Goal: Information Seeking & Learning: Check status

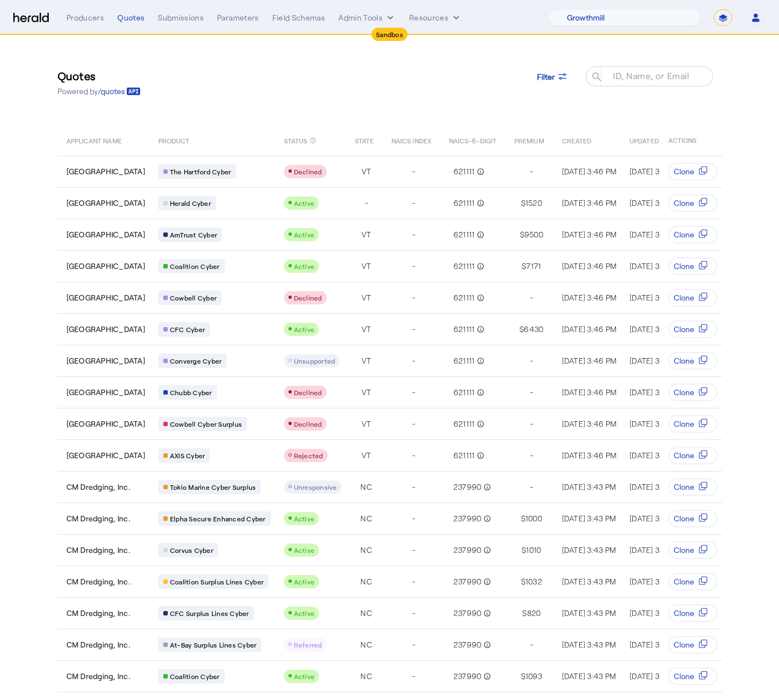
select select "pfm_z9k1_growthmill"
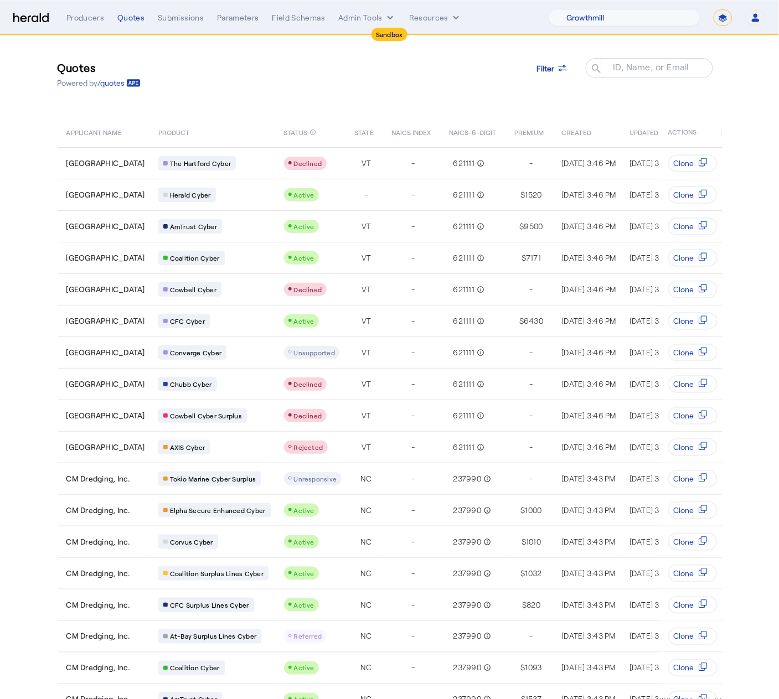
click at [724, 15] on select "**********" at bounding box center [722, 17] width 19 height 17
select select "**********"
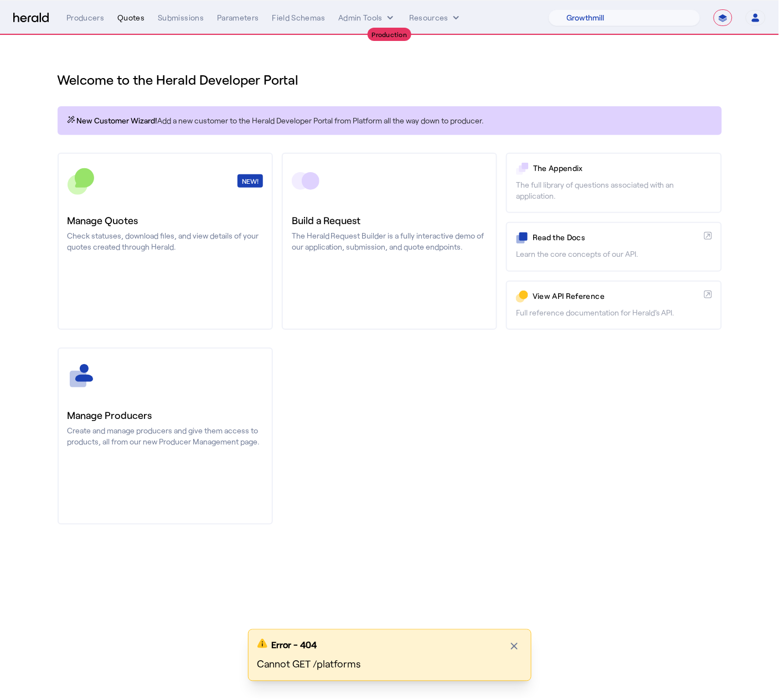
click at [128, 20] on div "Quotes" at bounding box center [130, 17] width 27 height 11
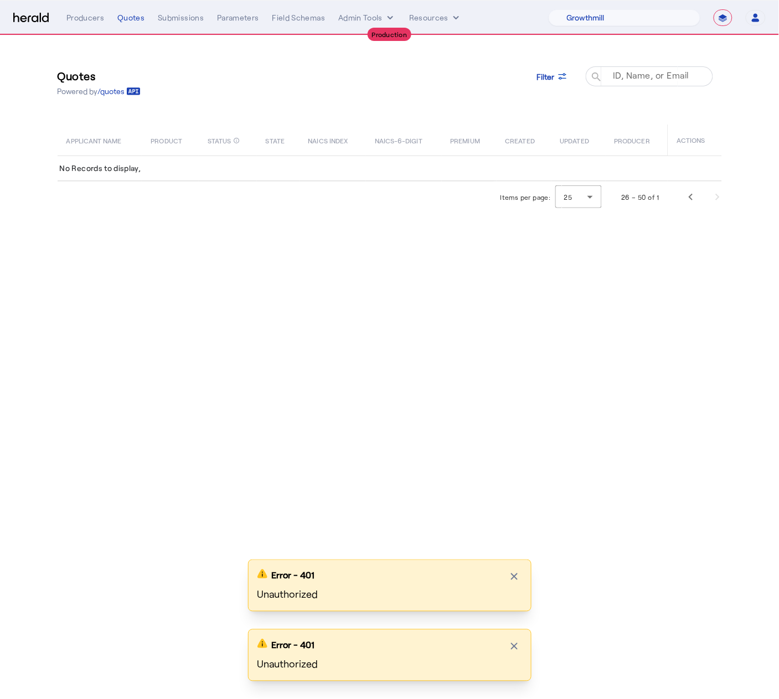
click at [623, 76] on mat-label "ID, Name, or Email" at bounding box center [651, 75] width 76 height 11
click at [623, 76] on input "ID, Name, or Email" at bounding box center [654, 75] width 100 height 13
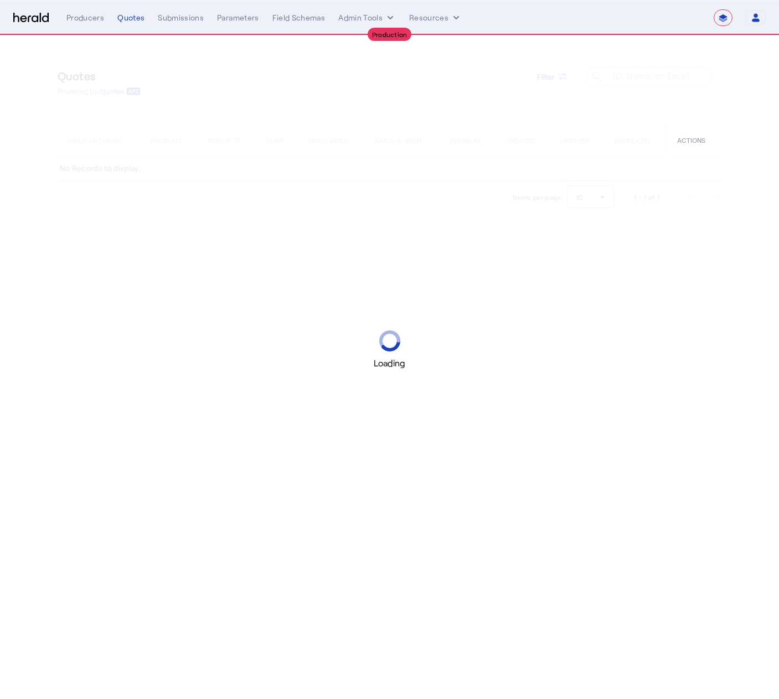
select select "**********"
select select "pfm_z9k1_growthmill"
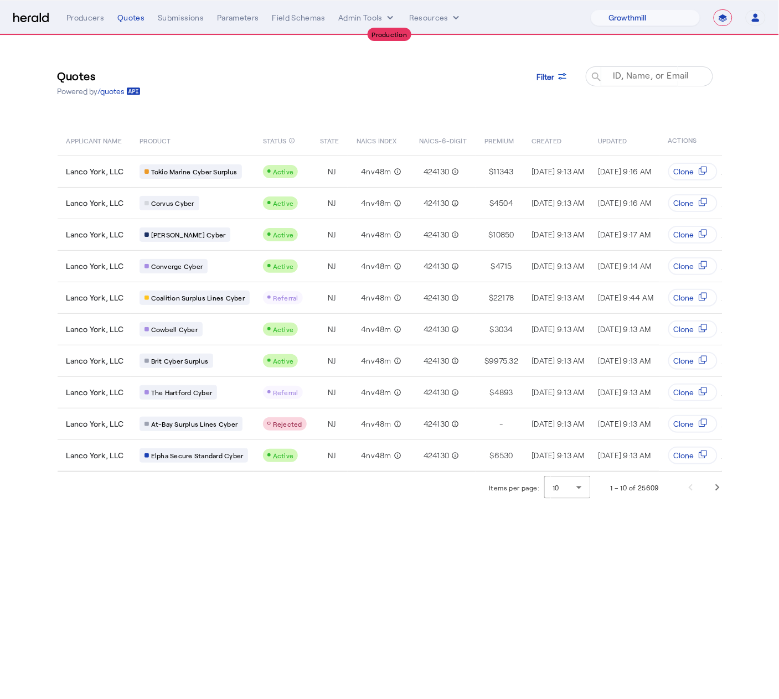
click at [661, 79] on mat-label "ID, Name, or Email" at bounding box center [651, 75] width 76 height 11
click at [661, 79] on input "ID, Name, or Email" at bounding box center [654, 75] width 100 height 13
paste input "**********"
type input "**********"
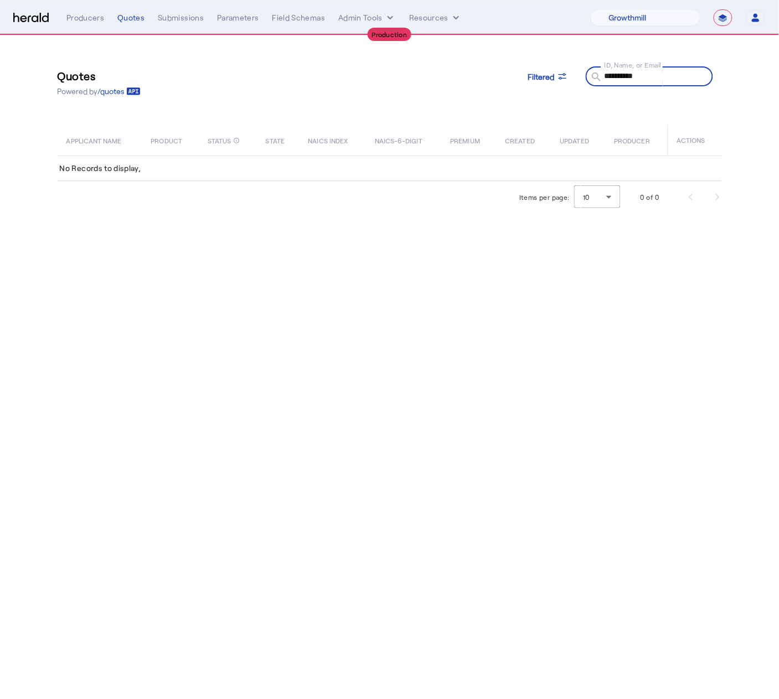
click at [604, 77] on input "**********" at bounding box center [654, 75] width 100 height 13
drag, startPoint x: 662, startPoint y: 77, endPoint x: 556, endPoint y: 75, distance: 105.7
click at [586, 77] on div "**********" at bounding box center [645, 76] width 118 height 20
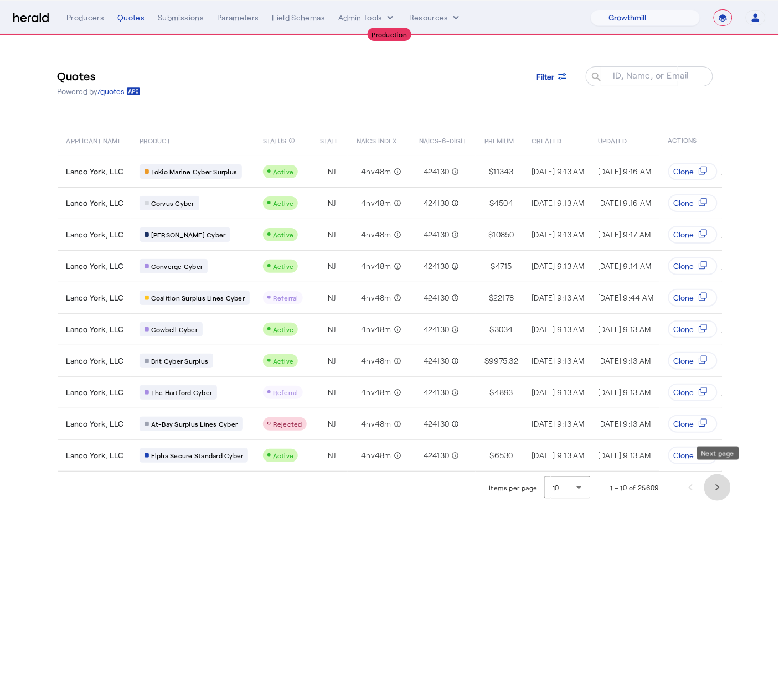
click at [719, 478] on span "Next page" at bounding box center [717, 487] width 27 height 27
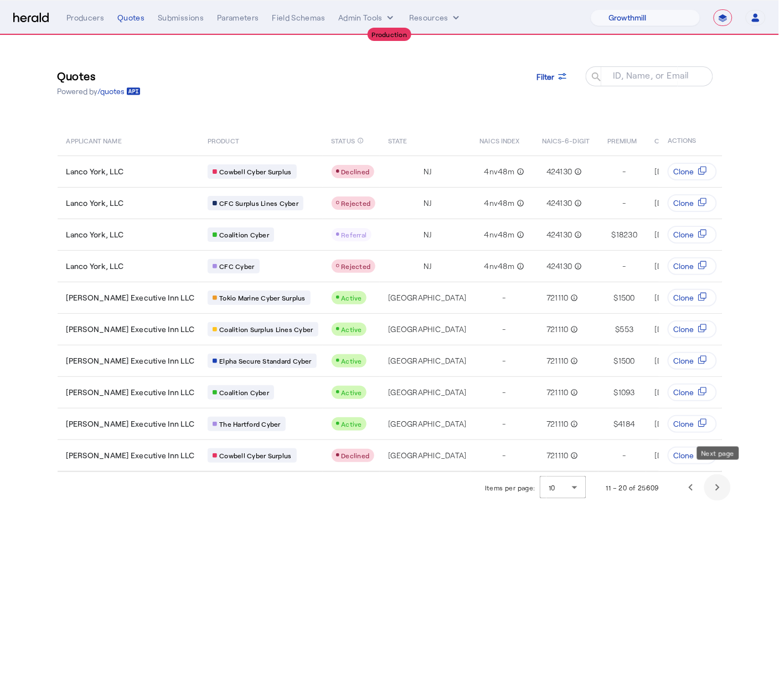
click at [719, 478] on span "Next page" at bounding box center [717, 487] width 27 height 27
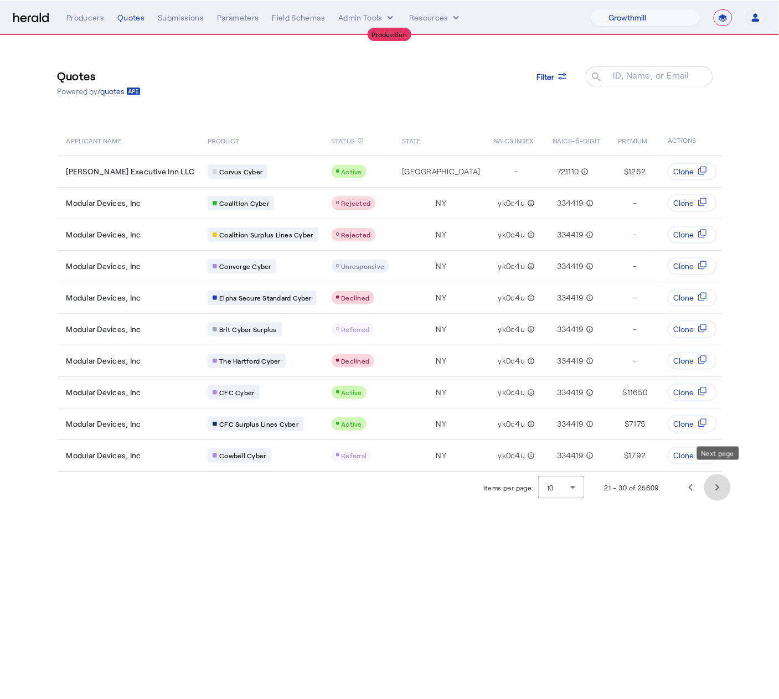
click at [719, 478] on span "Next page" at bounding box center [717, 487] width 27 height 27
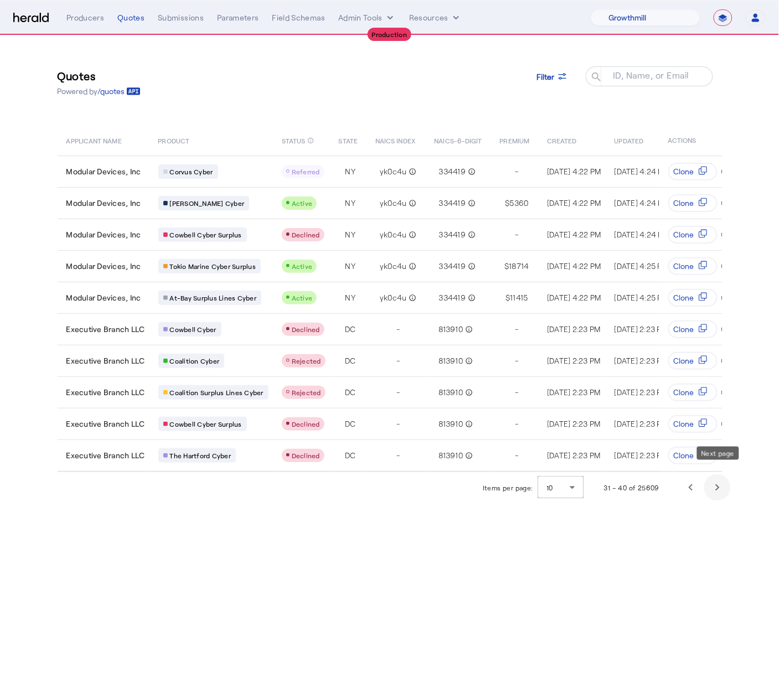
click at [719, 478] on span "Next page" at bounding box center [717, 487] width 27 height 27
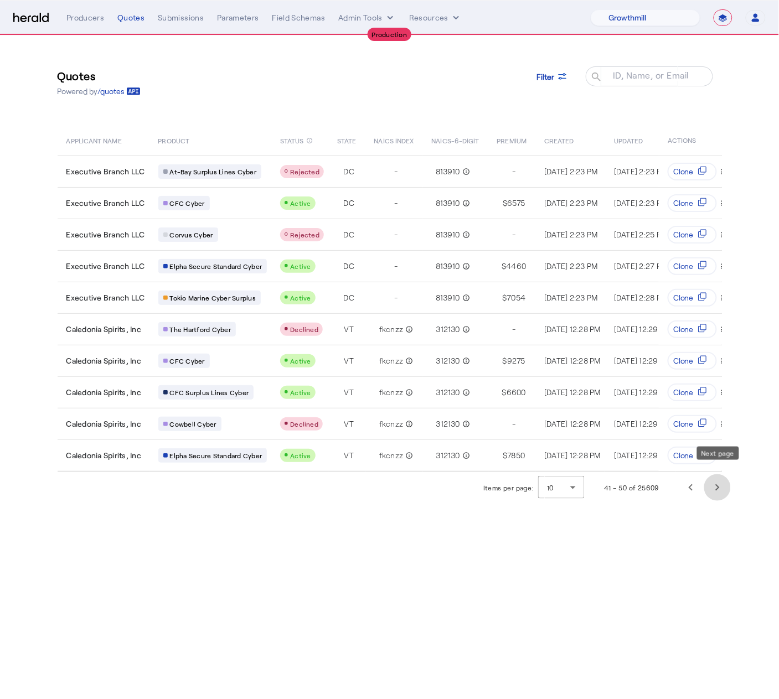
click at [719, 478] on span "Next page" at bounding box center [717, 487] width 27 height 27
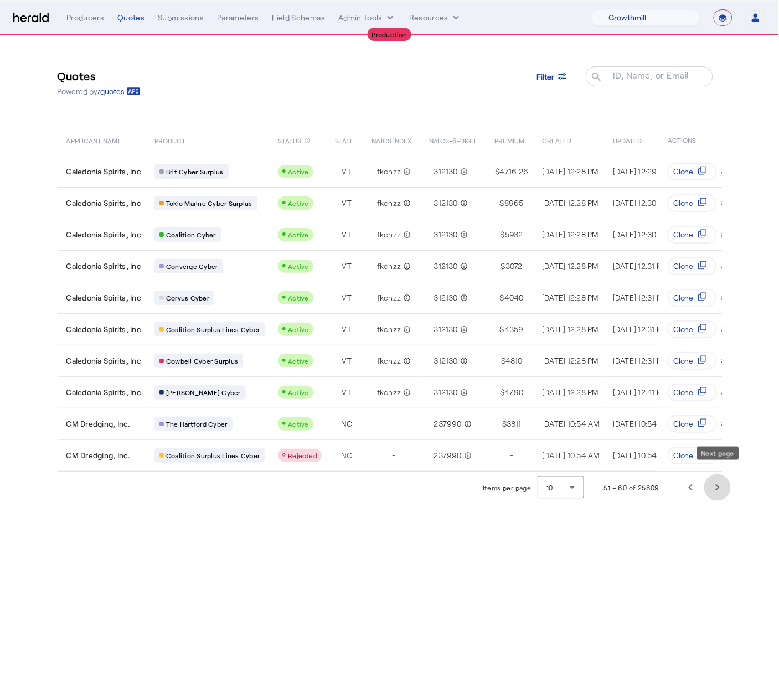
click at [719, 478] on span "Next page" at bounding box center [717, 487] width 27 height 27
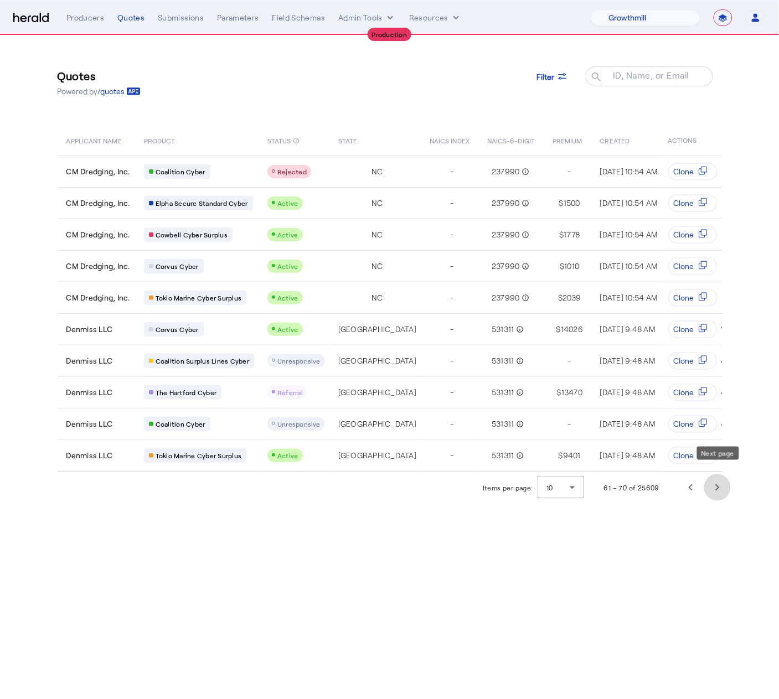
click at [719, 478] on span "Next page" at bounding box center [717, 487] width 27 height 27
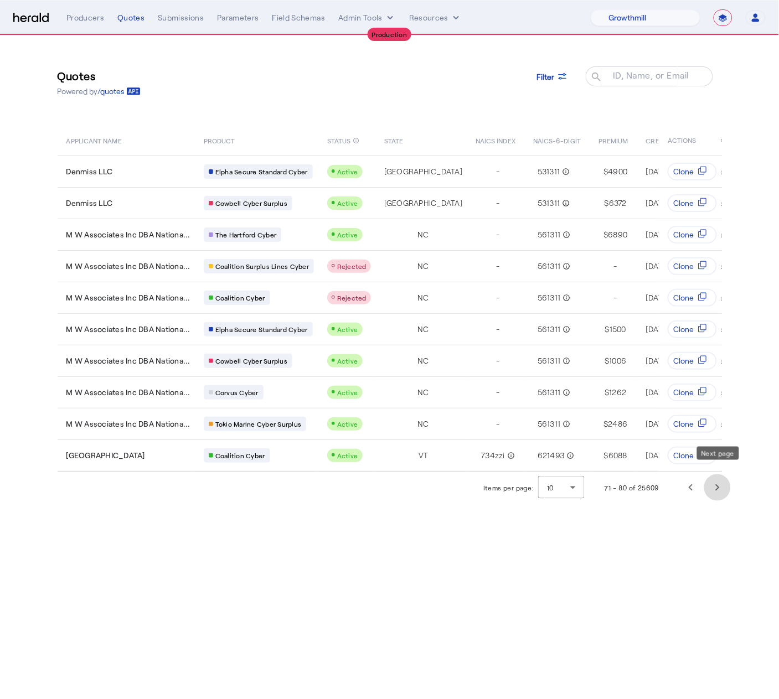
click at [719, 478] on span "Next page" at bounding box center [717, 487] width 27 height 27
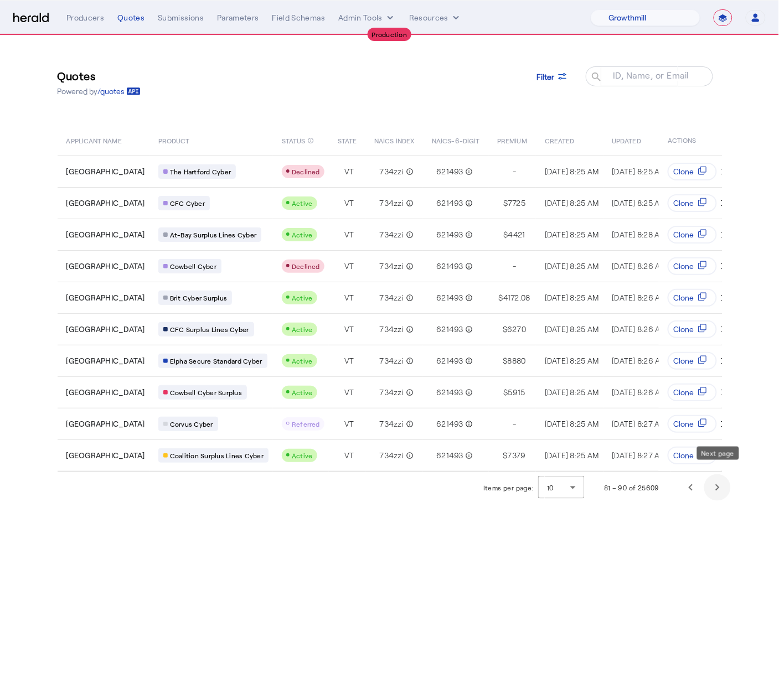
click at [719, 478] on span "Next page" at bounding box center [717, 487] width 27 height 27
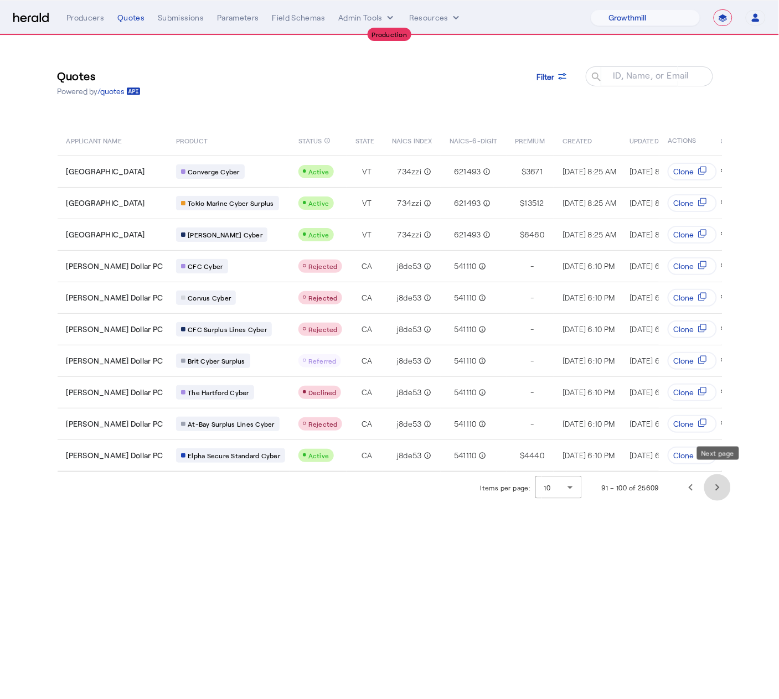
click at [719, 478] on span "Next page" at bounding box center [717, 487] width 27 height 27
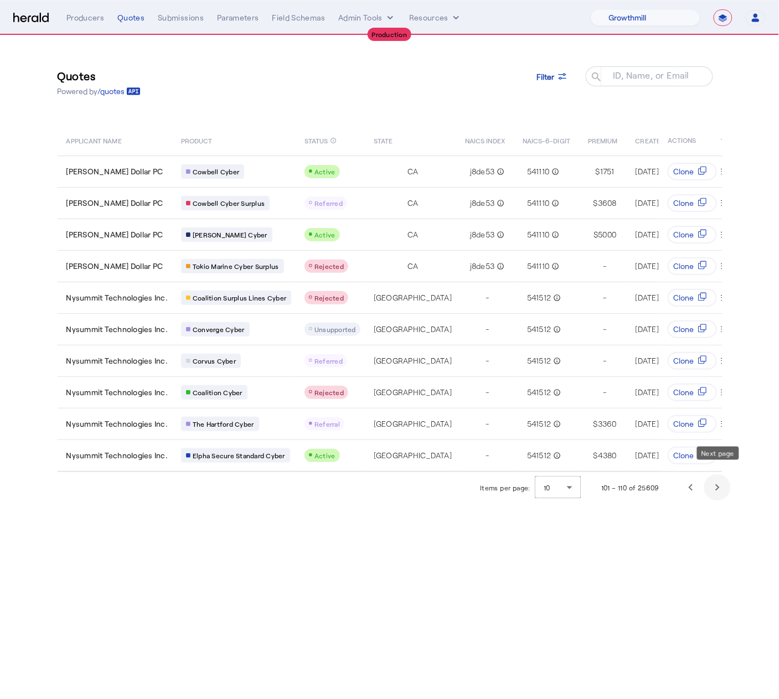
click at [719, 478] on span "Next page" at bounding box center [717, 487] width 27 height 27
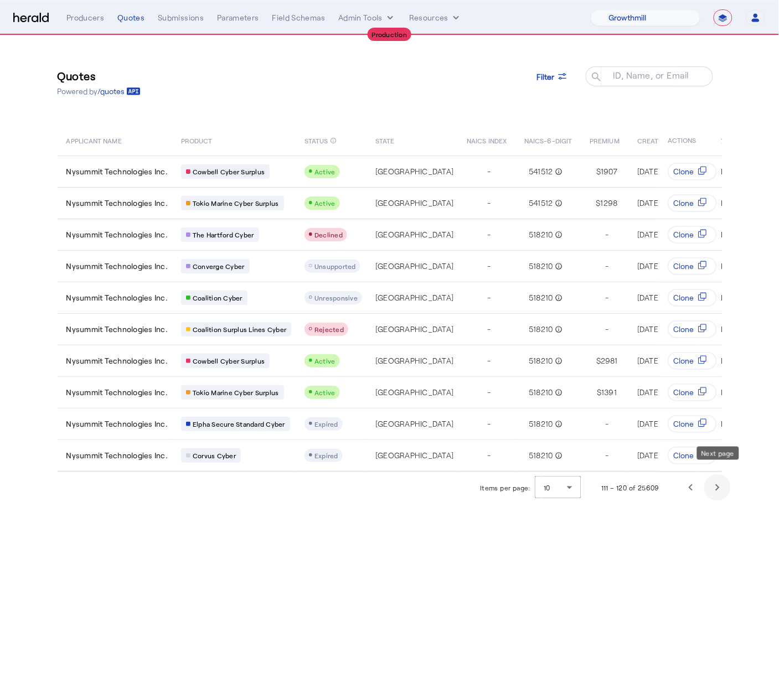
click at [719, 478] on span "Next page" at bounding box center [717, 487] width 27 height 27
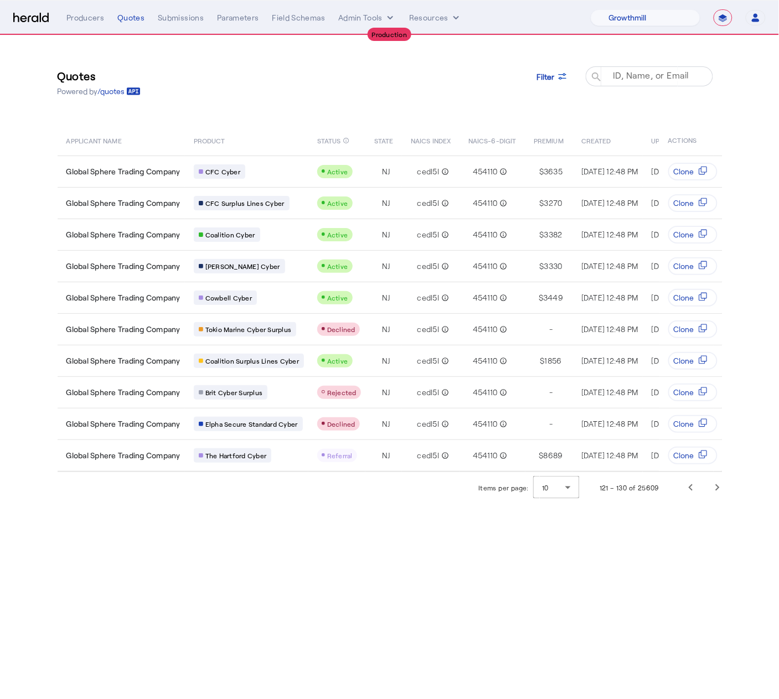
click at [618, 76] on mat-label "ID, Name, or Email" at bounding box center [651, 75] width 76 height 11
click at [618, 76] on input "ID, Name, or Email" at bounding box center [654, 75] width 100 height 13
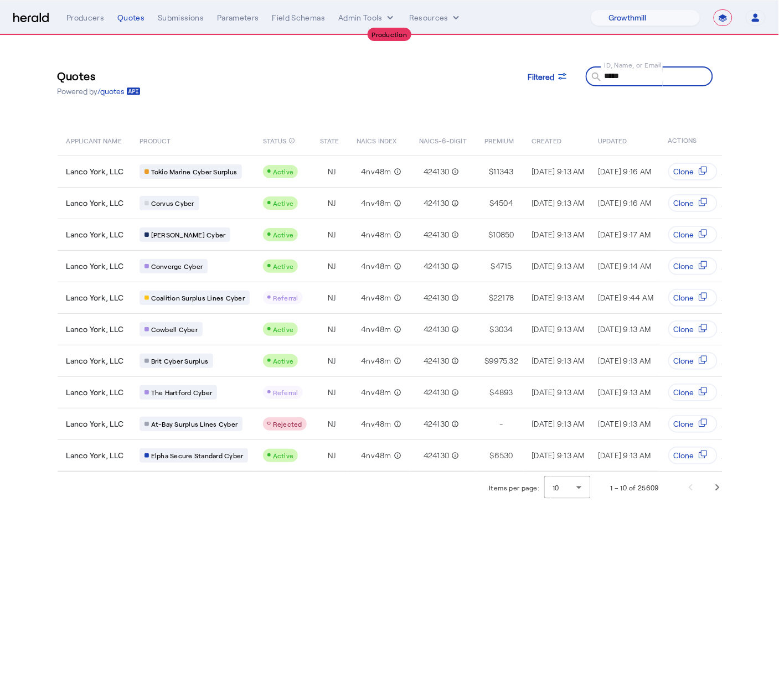
type input "*****"
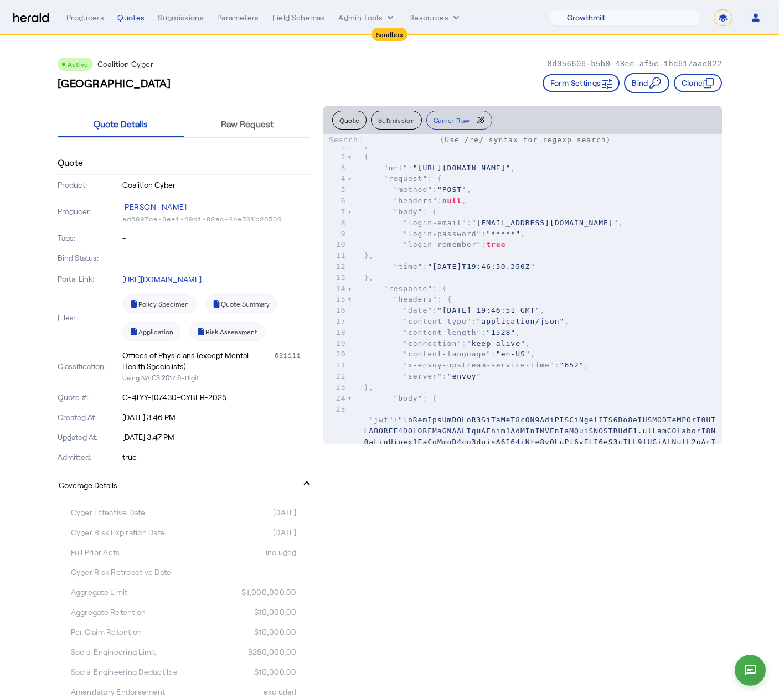
select select "pfm_z9k1_growthmill"
select select "*******"
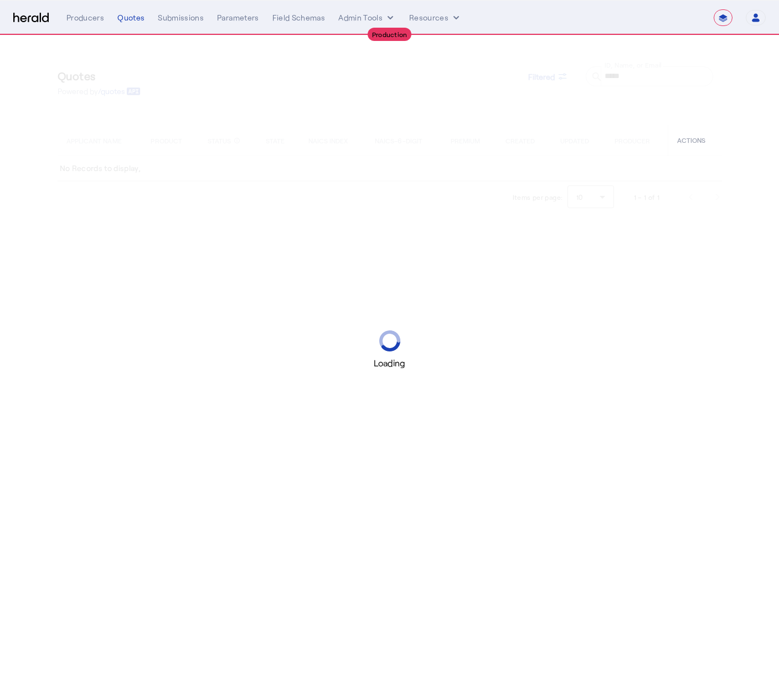
select select "**********"
select select "pfm_z9k1_growthmill"
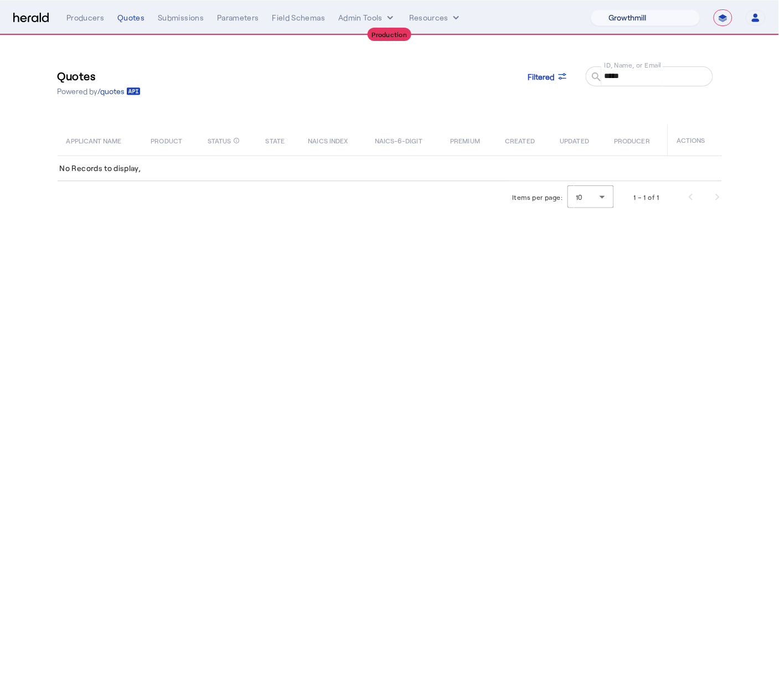
click at [653, 20] on select "1Fort Affinity Risk [PERSON_NAME] [PERSON_NAME] CRC Campus Coverage Citadel Fif…" at bounding box center [646, 17] width 110 height 17
click at [622, 77] on input "*****" at bounding box center [654, 75] width 100 height 13
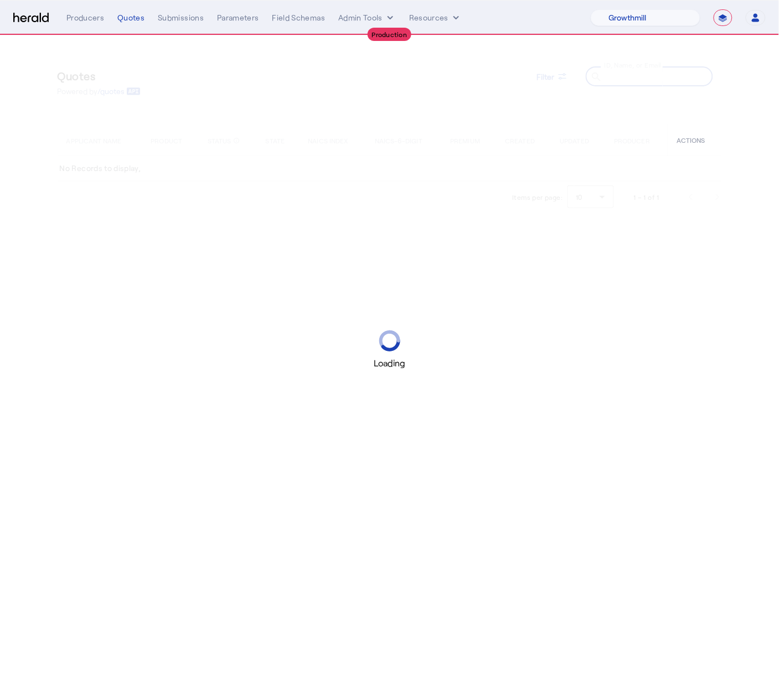
drag, startPoint x: 513, startPoint y: 260, endPoint x: 465, endPoint y: 250, distance: 48.5
click at [499, 263] on div "Loading" at bounding box center [389, 349] width 779 height 699
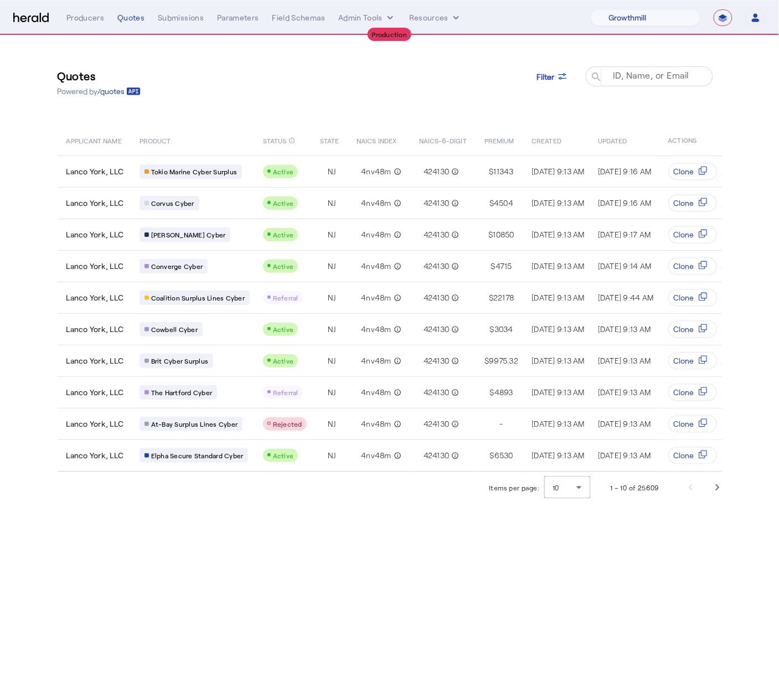
click at [625, 76] on mat-label "ID, Name, or Email" at bounding box center [651, 75] width 76 height 11
click at [625, 76] on input "ID, Name, or Email" at bounding box center [654, 75] width 100 height 13
paste input "**********"
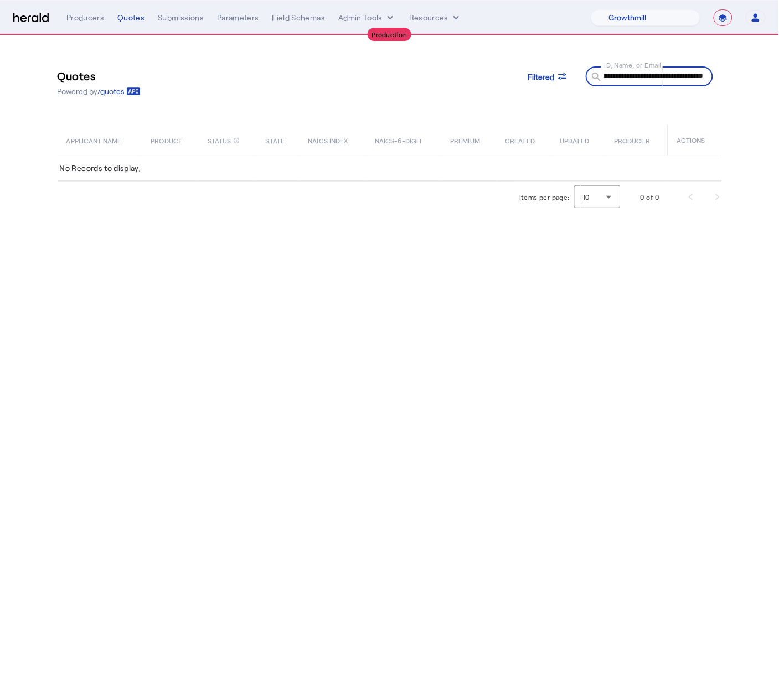
type input "**********"
click at [718, 19] on select "**********" at bounding box center [722, 17] width 19 height 17
select select "*******"
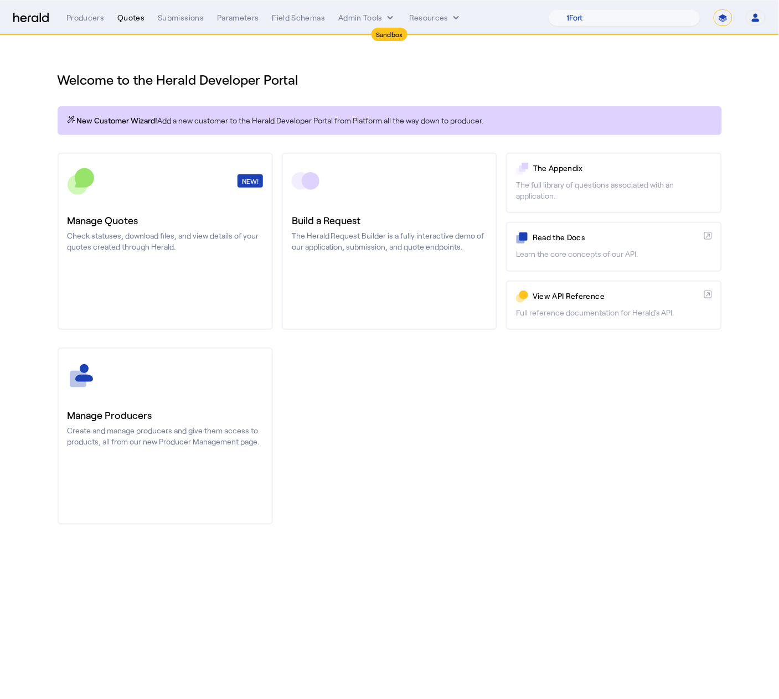
click at [123, 20] on div "Quotes" at bounding box center [130, 17] width 27 height 11
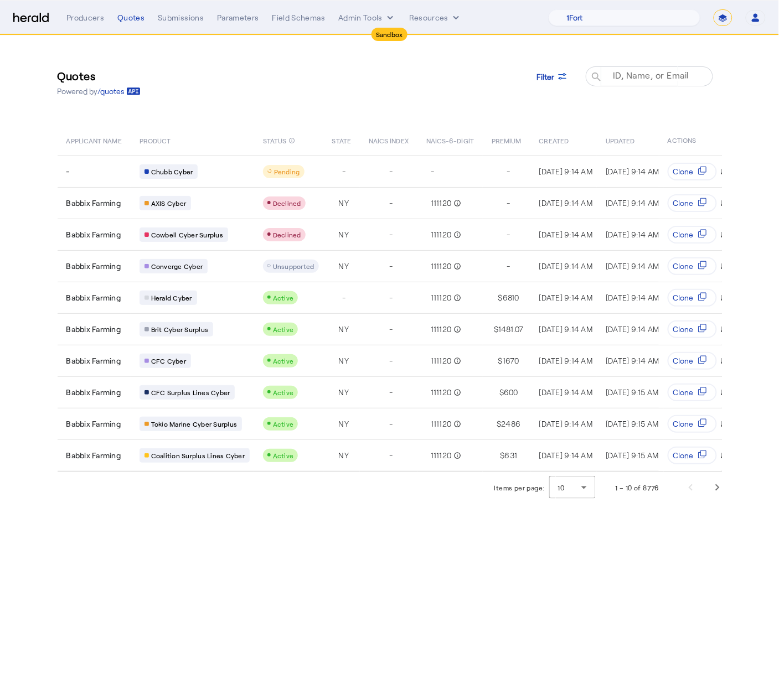
drag, startPoint x: 619, startPoint y: 84, endPoint x: 619, endPoint y: 74, distance: 9.4
click at [619, 84] on div at bounding box center [654, 81] width 100 height 31
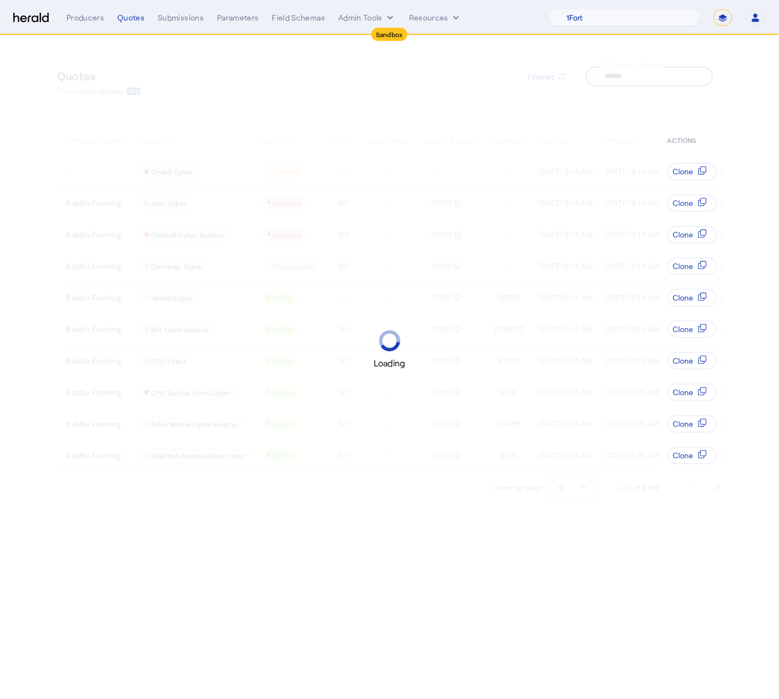
type input "******"
click at [718, 14] on select "**********" at bounding box center [722, 17] width 19 height 17
click at [724, 15] on select "**********" at bounding box center [722, 17] width 19 height 17
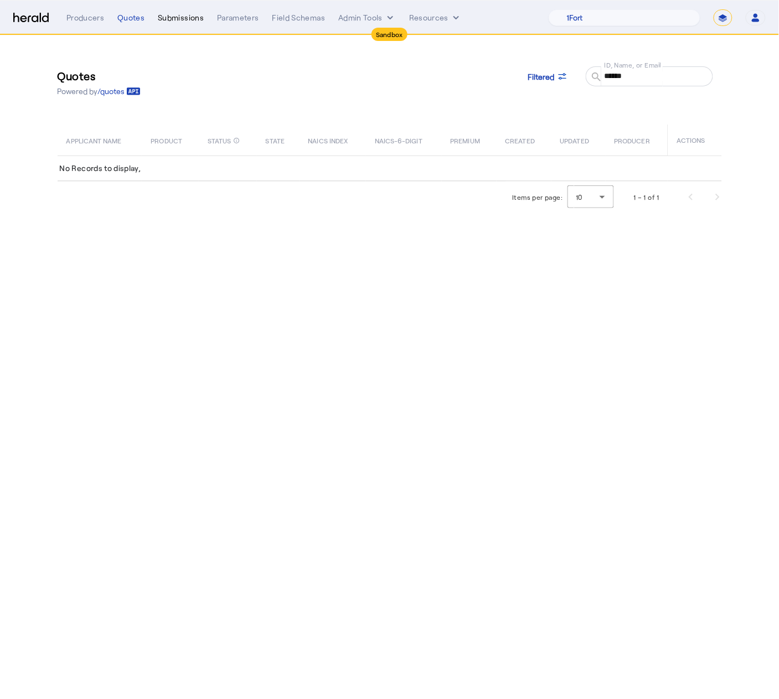
click at [194, 15] on div "Submissions" at bounding box center [181, 17] width 46 height 11
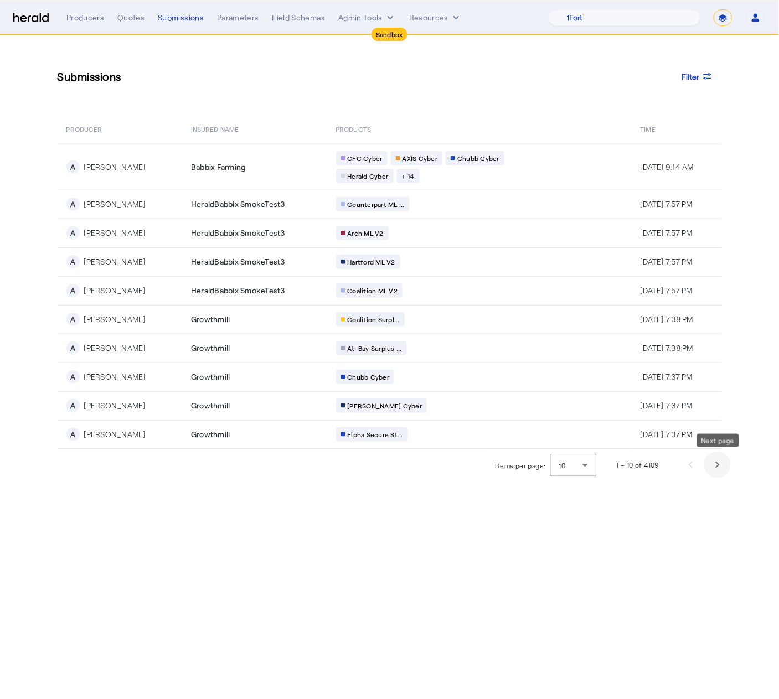
click at [715, 465] on span "Next page" at bounding box center [717, 465] width 27 height 27
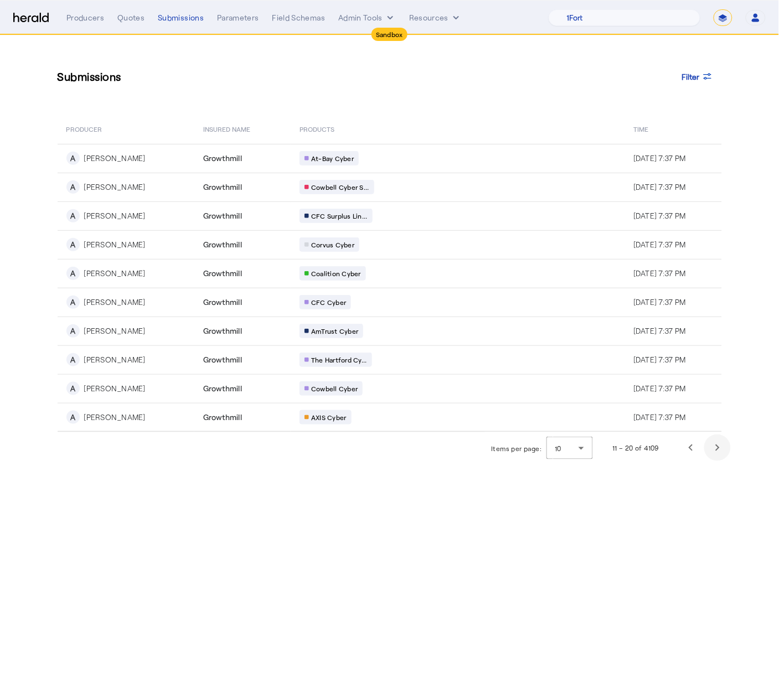
click at [715, 465] on body "Sandbox Menu Producers Quotes Submissions Parameters Field Schemas Admin Tools …" at bounding box center [389, 349] width 779 height 699
click at [713, 449] on span "Next page" at bounding box center [717, 447] width 27 height 27
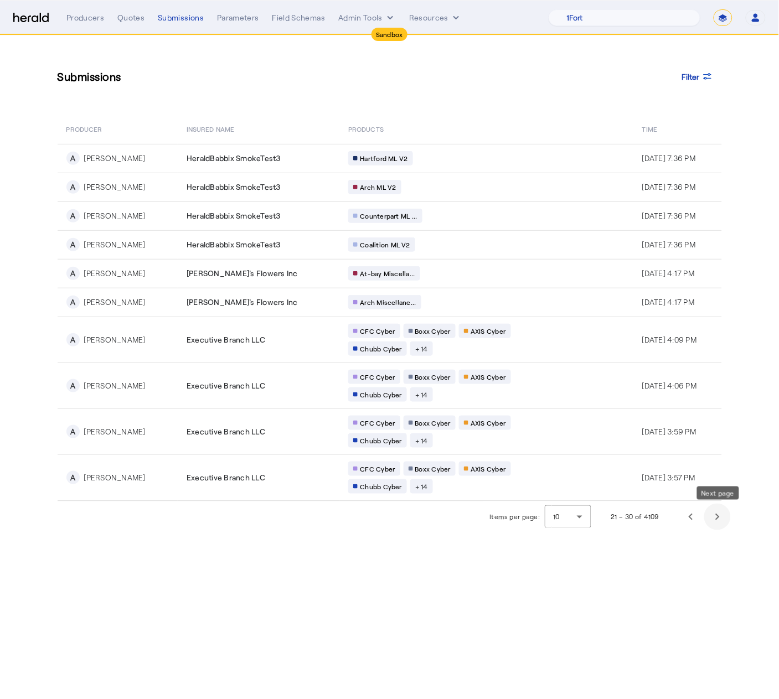
click at [716, 519] on span "Next page" at bounding box center [717, 517] width 27 height 27
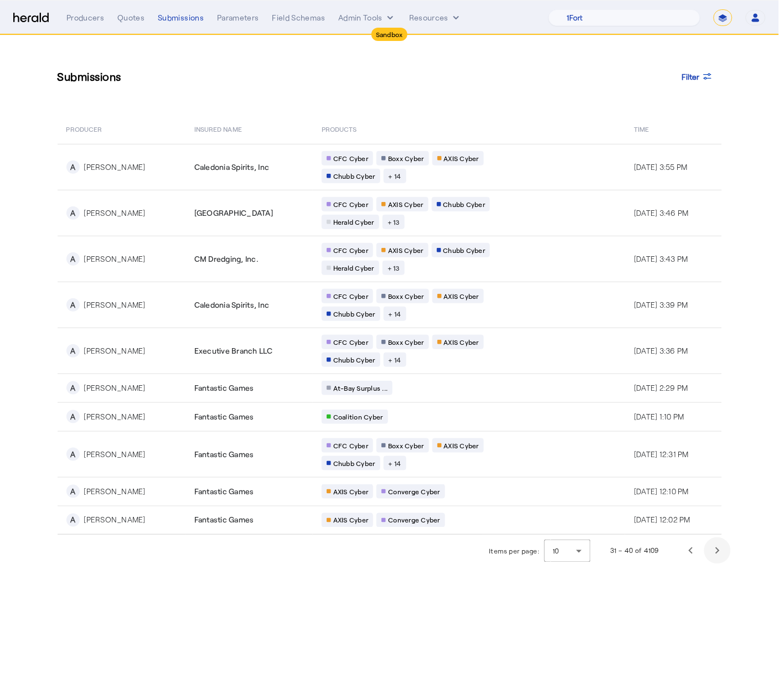
click at [716, 519] on div "Aug 11, 2025, 12:02 PM" at bounding box center [675, 520] width 83 height 11
click at [718, 549] on span "Next page" at bounding box center [717, 550] width 27 height 27
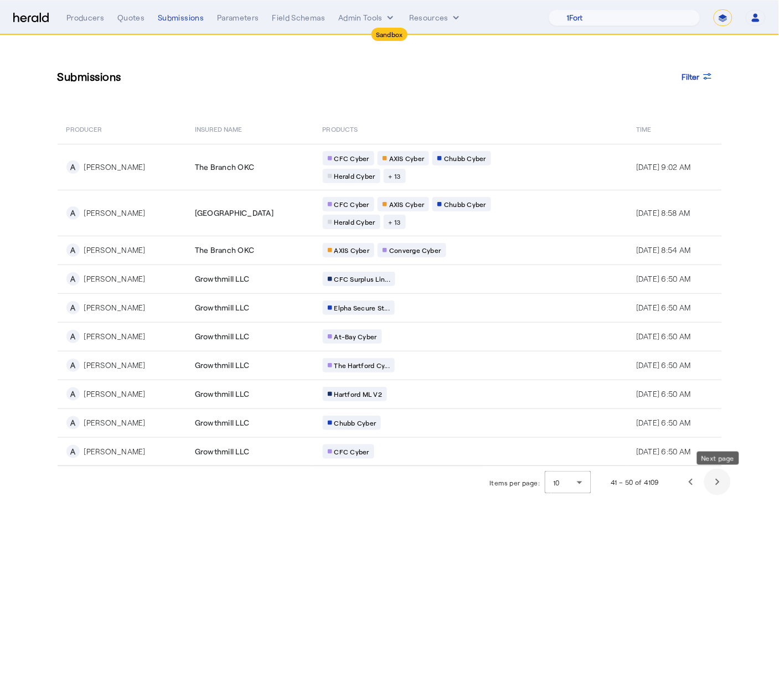
click at [722, 482] on span "Next page" at bounding box center [717, 482] width 27 height 27
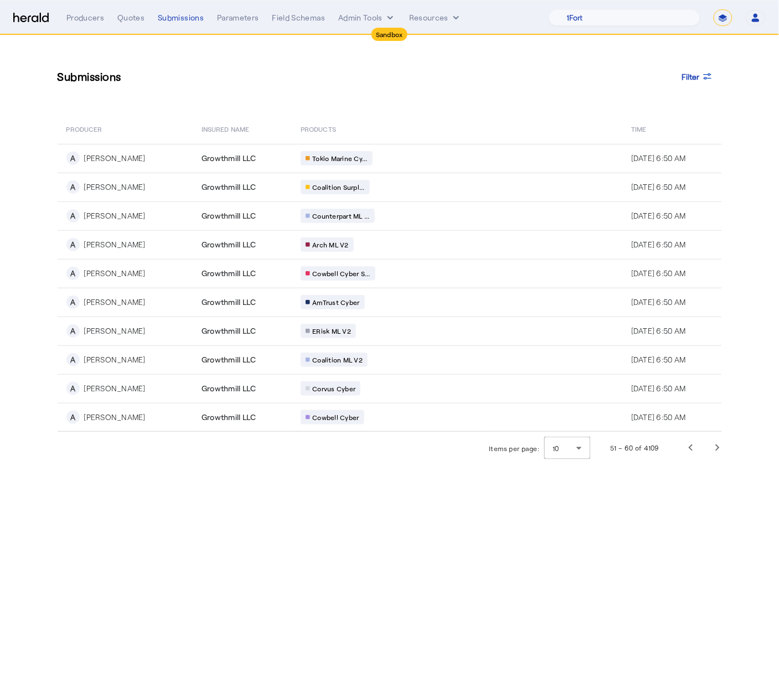
click at [722, 482] on body "Sandbox Menu Producers Quotes Submissions Parameters Field Schemas Admin Tools …" at bounding box center [389, 349] width 779 height 699
click at [717, 446] on span "Next page" at bounding box center [717, 447] width 27 height 27
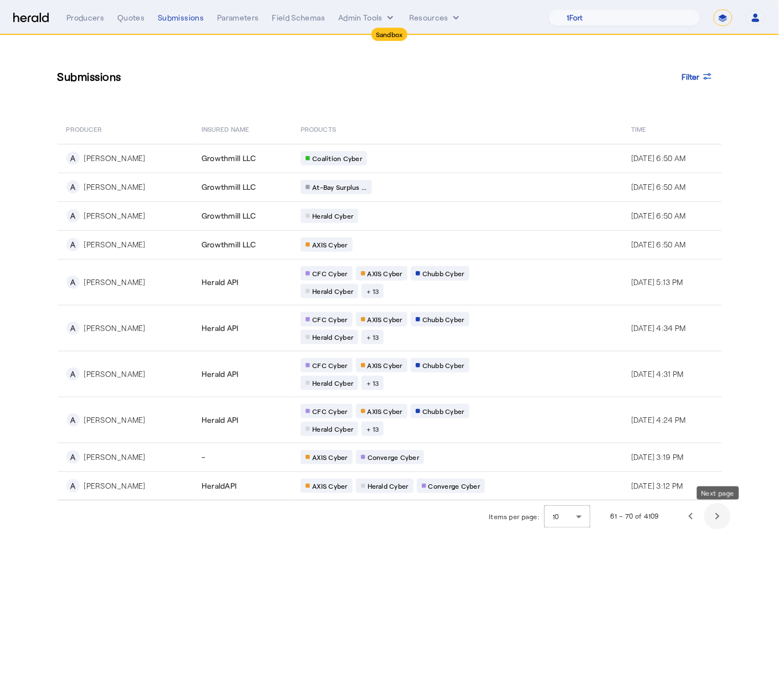
click at [715, 521] on span "Next page" at bounding box center [717, 516] width 27 height 27
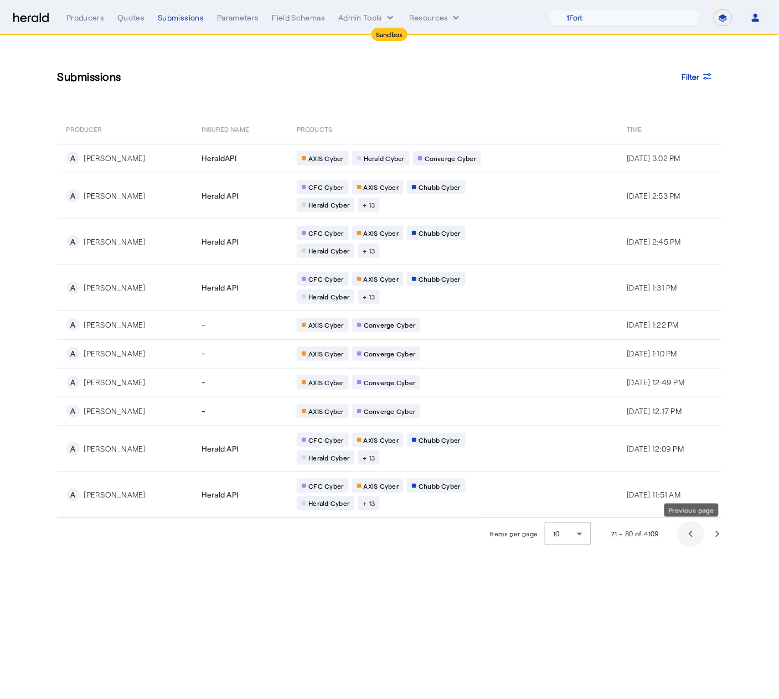
click at [692, 538] on span "Previous page" at bounding box center [690, 534] width 27 height 27
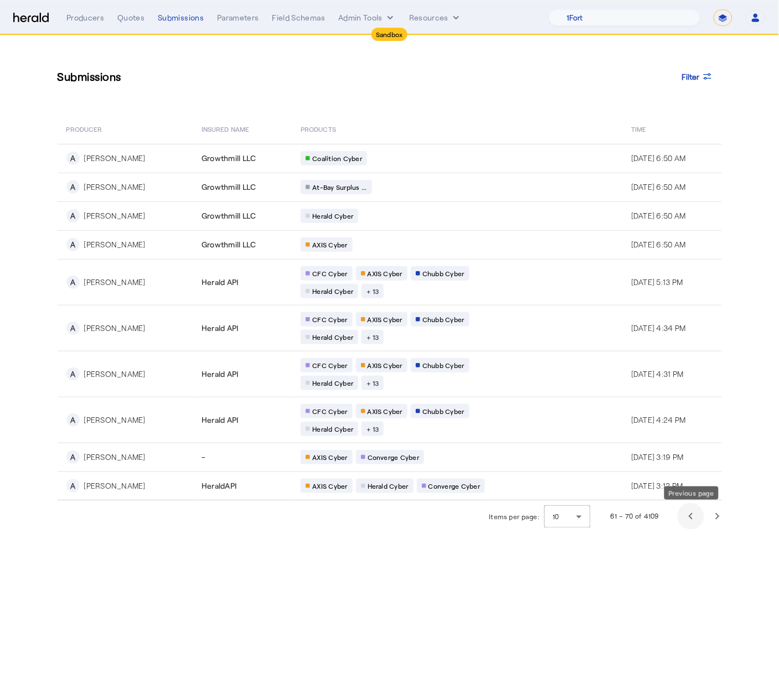
click at [691, 521] on span "Previous page" at bounding box center [690, 516] width 27 height 27
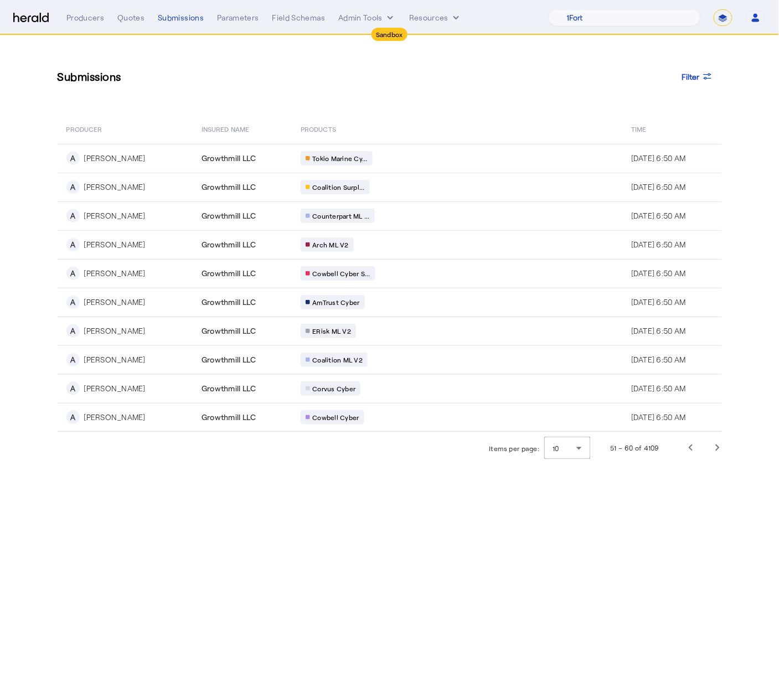
click at [692, 521] on body "Sandbox Menu Producers Quotes Submissions Parameters Field Schemas Admin Tools …" at bounding box center [389, 349] width 779 height 699
click at [685, 448] on span "Previous page" at bounding box center [690, 447] width 27 height 27
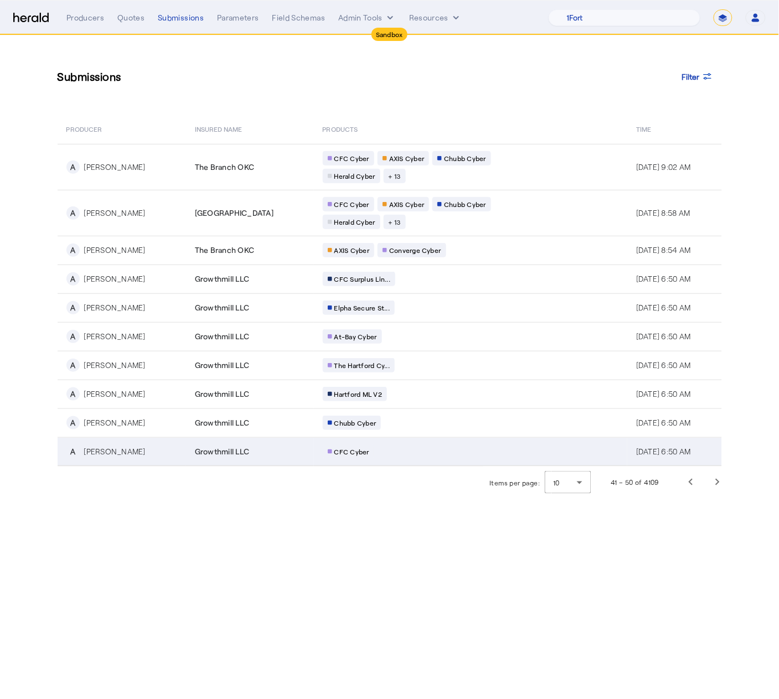
click at [686, 449] on span "Aug 11, 2025, 6:50 AM" at bounding box center [663, 451] width 55 height 9
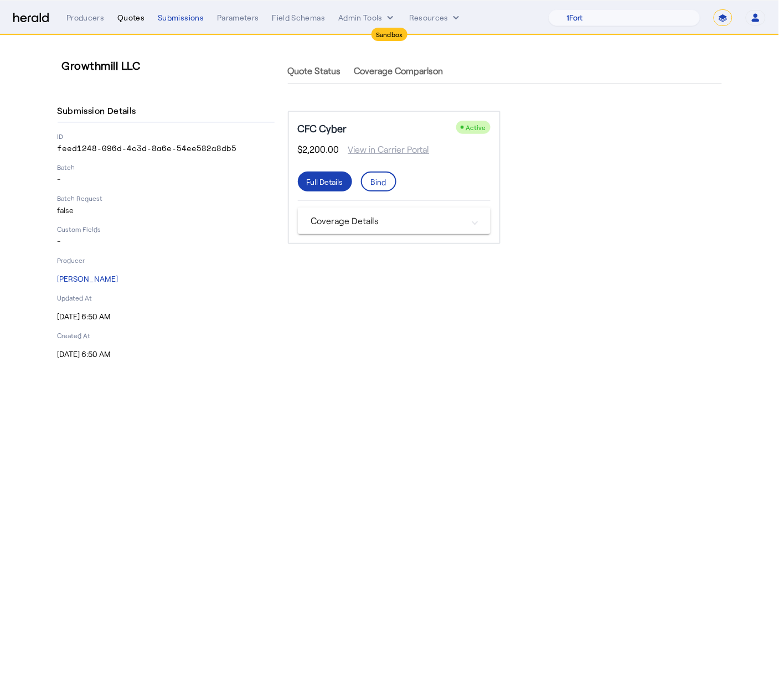
click at [127, 15] on div "Quotes" at bounding box center [130, 17] width 27 height 11
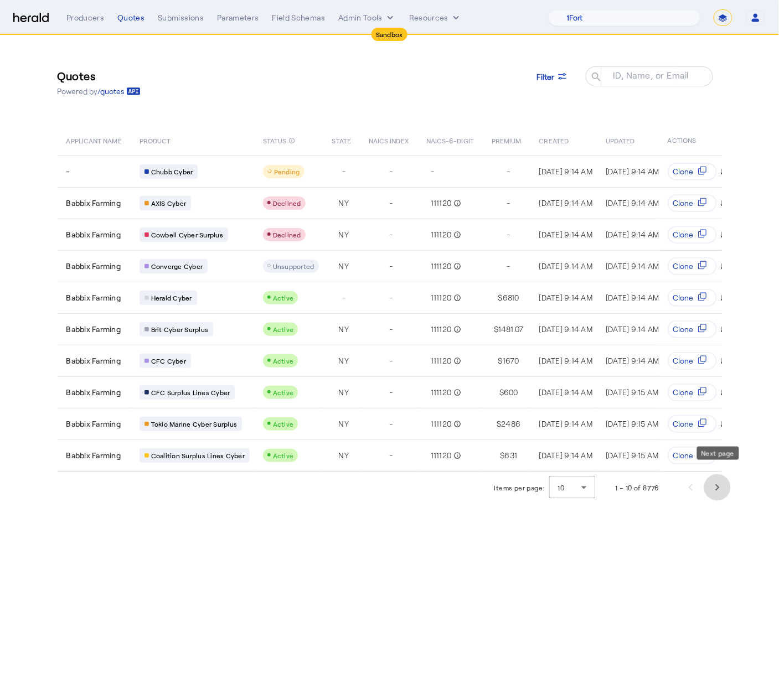
click at [722, 477] on span "Next page" at bounding box center [717, 487] width 27 height 27
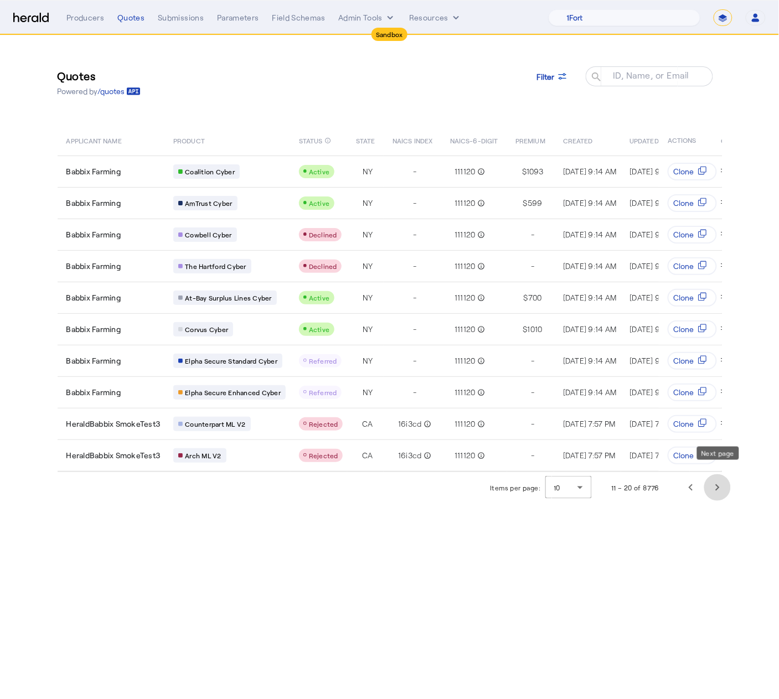
click at [722, 477] on span "Next page" at bounding box center [717, 487] width 27 height 27
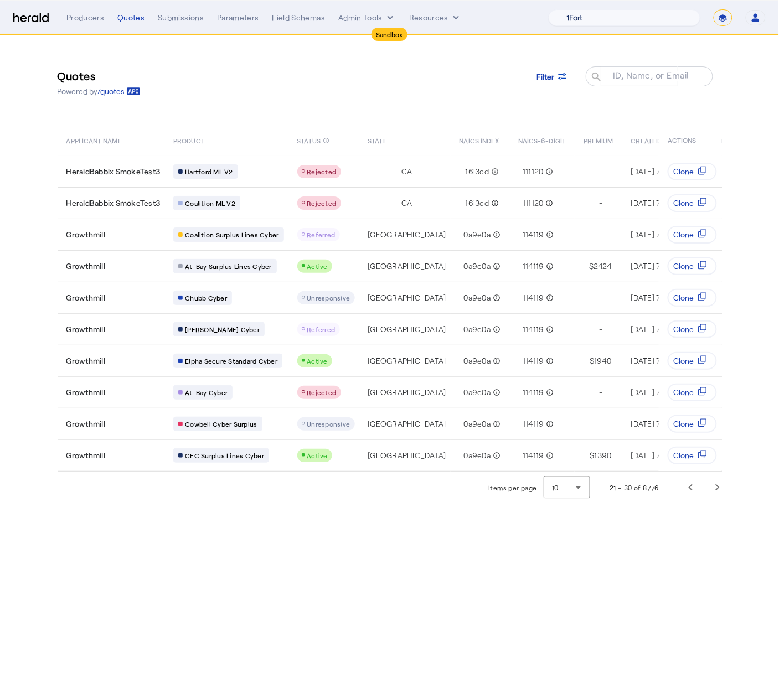
click at [631, 14] on select "1Fort Acrisure Acturis Affinity Advisors Affinity Risk Agentero AmWins Anzen Ao…" at bounding box center [624, 17] width 152 height 17
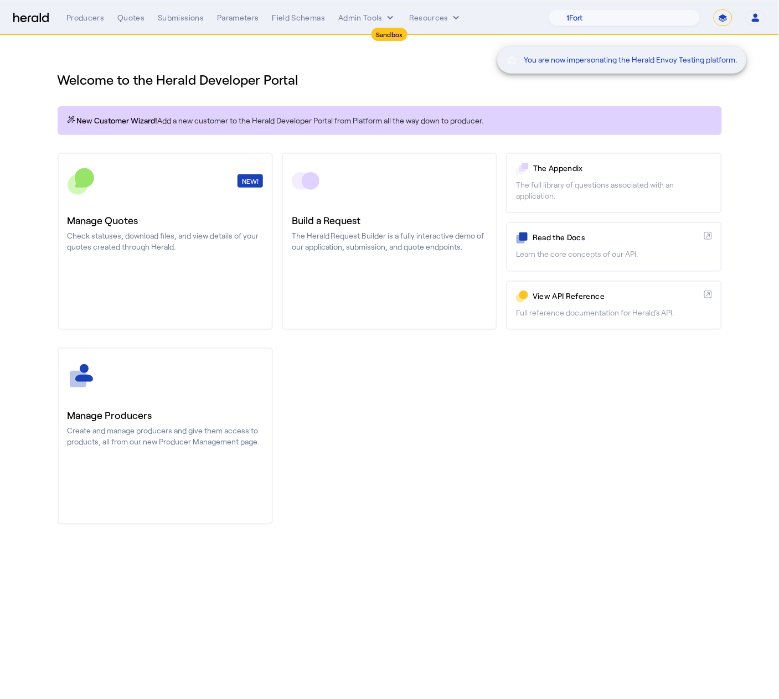
click at [125, 17] on div "You are now impersonating the Herald Envoy Testing platform." at bounding box center [389, 349] width 779 height 699
click at [127, 17] on div "You are now impersonating the Herald Envoy Testing platform." at bounding box center [389, 349] width 779 height 699
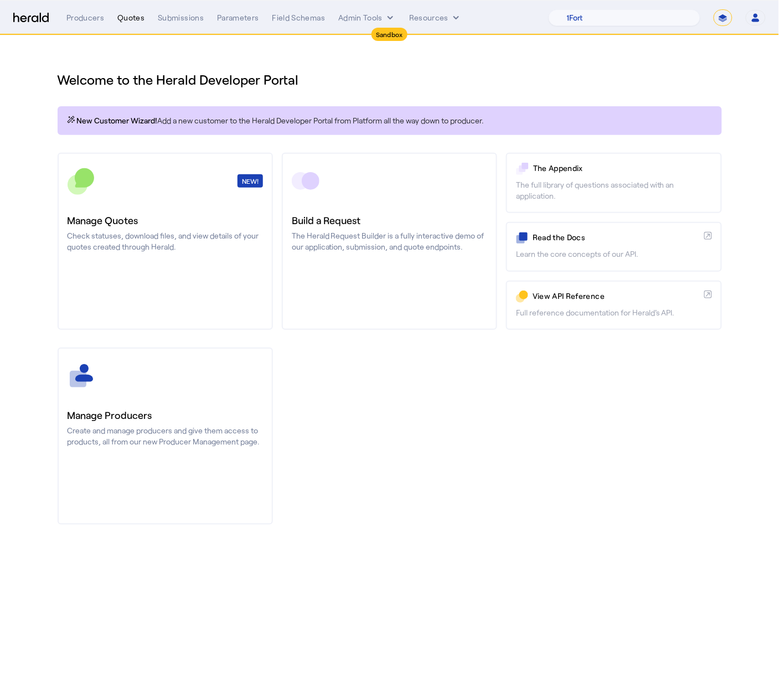
click at [132, 19] on div "Quotes" at bounding box center [130, 17] width 27 height 11
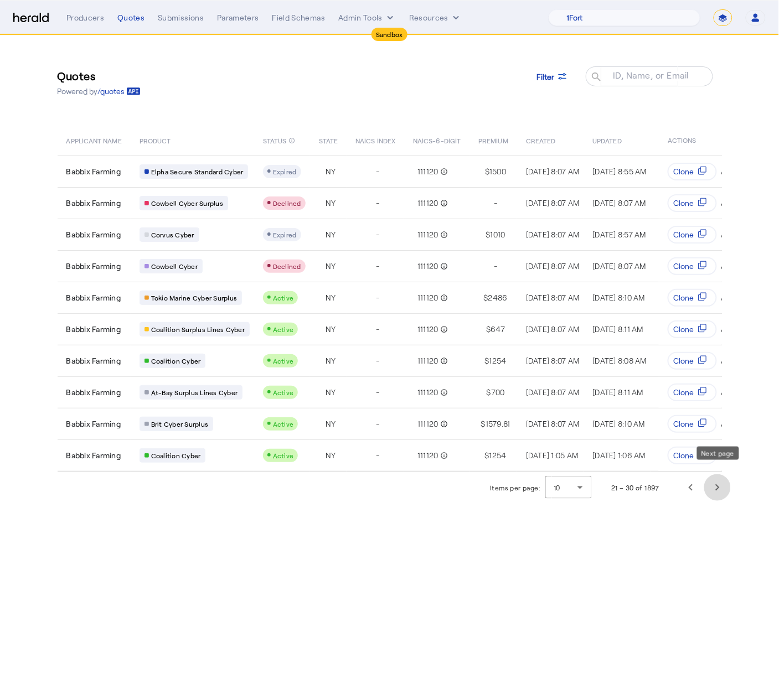
click at [720, 476] on span "Next page" at bounding box center [717, 487] width 27 height 27
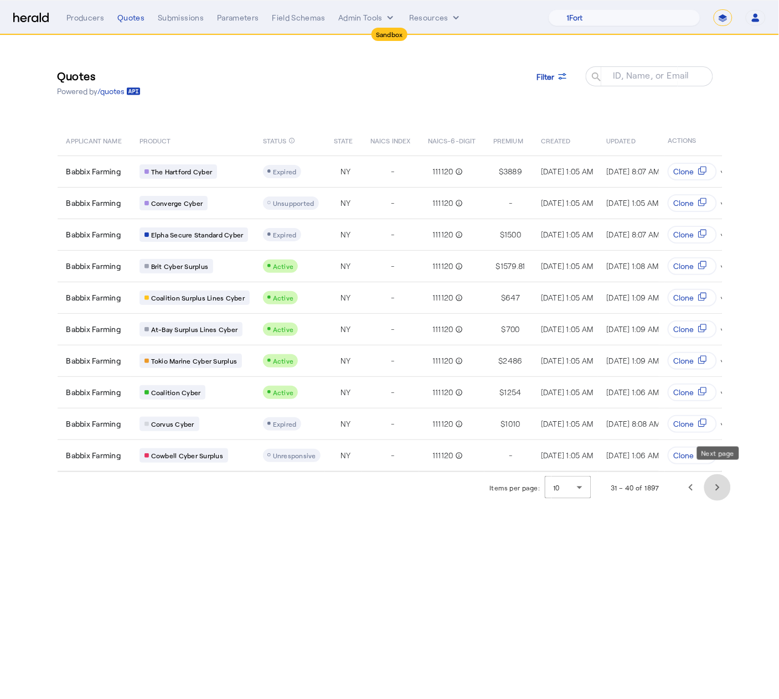
click at [720, 476] on span "Next page" at bounding box center [717, 487] width 27 height 27
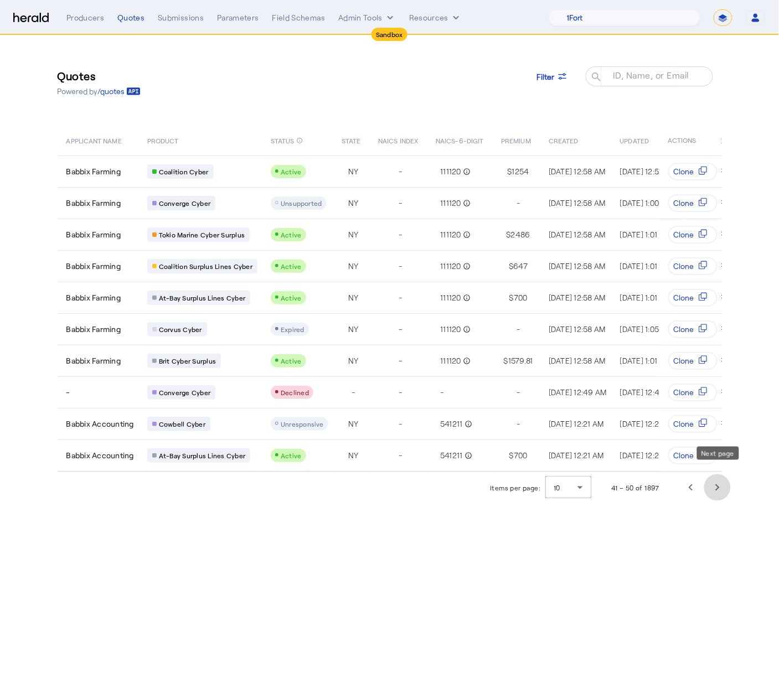
click at [720, 476] on span "Next page" at bounding box center [717, 487] width 27 height 27
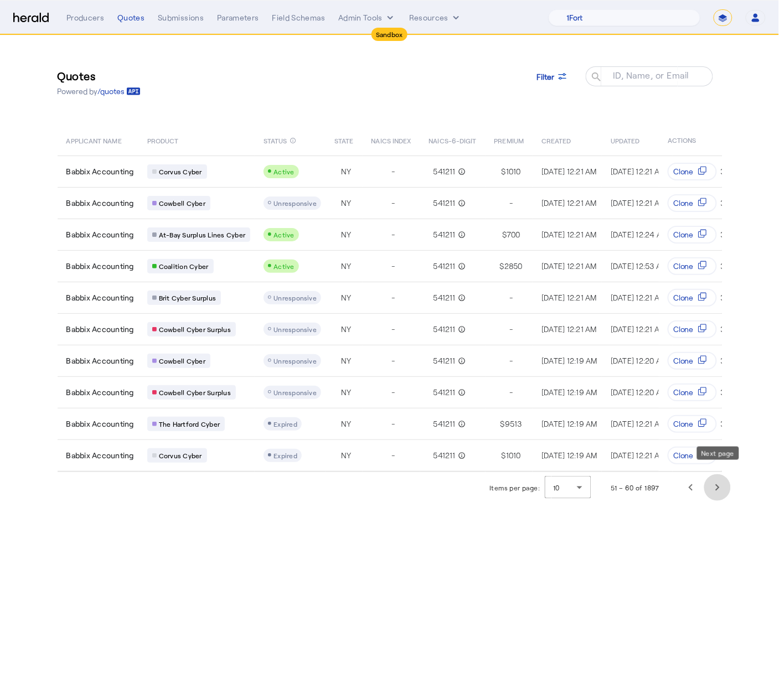
click at [720, 476] on span "Next page" at bounding box center [717, 487] width 27 height 27
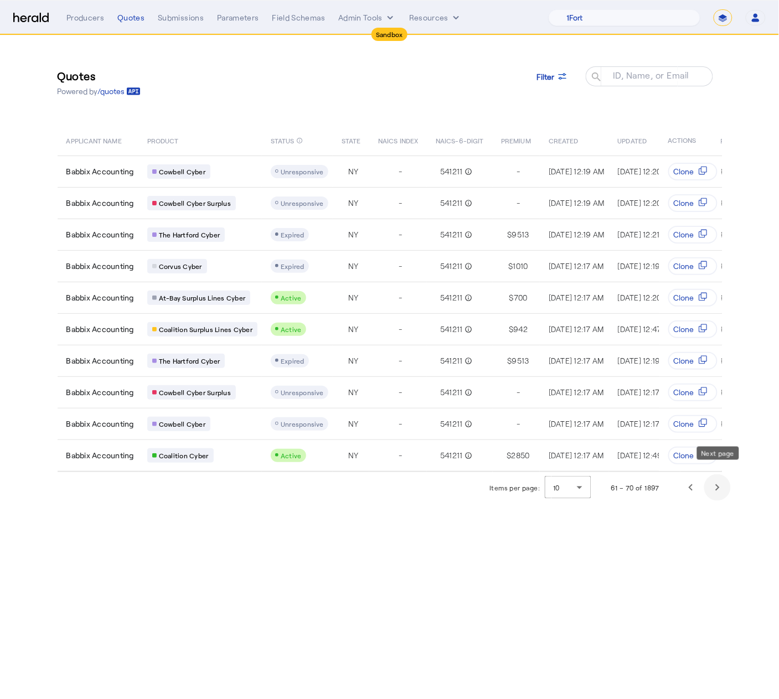
click at [720, 476] on span "Next page" at bounding box center [717, 487] width 27 height 27
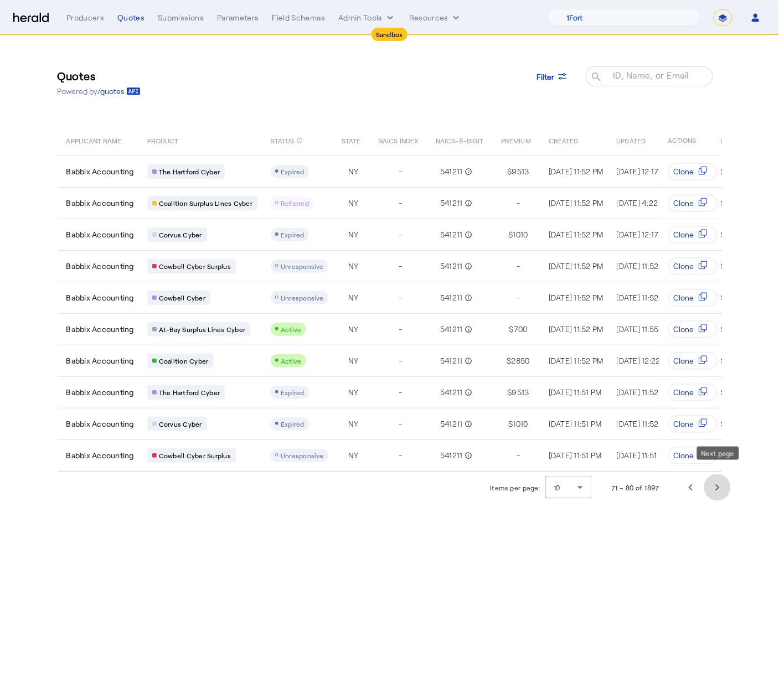
click at [720, 476] on span "Next page" at bounding box center [717, 487] width 27 height 27
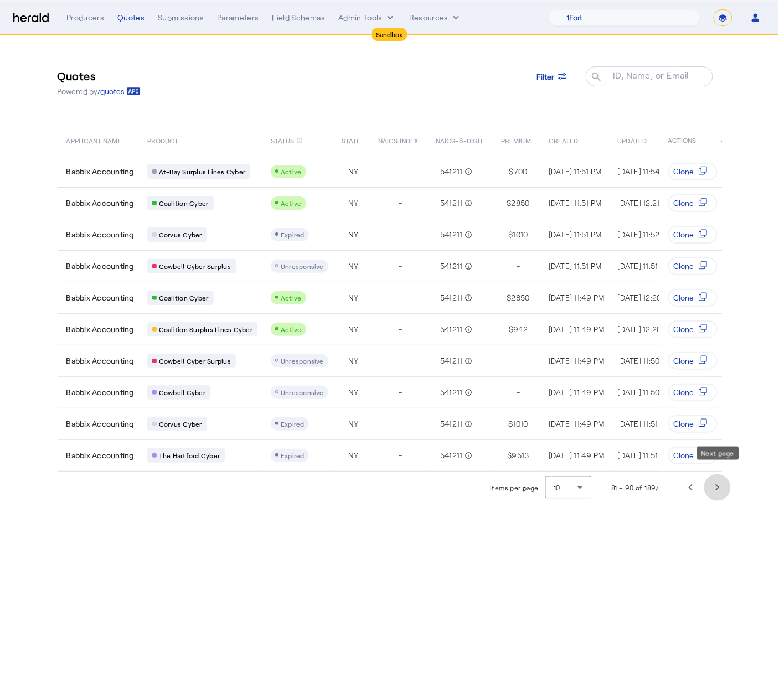
click at [720, 476] on span "Next page" at bounding box center [717, 487] width 27 height 27
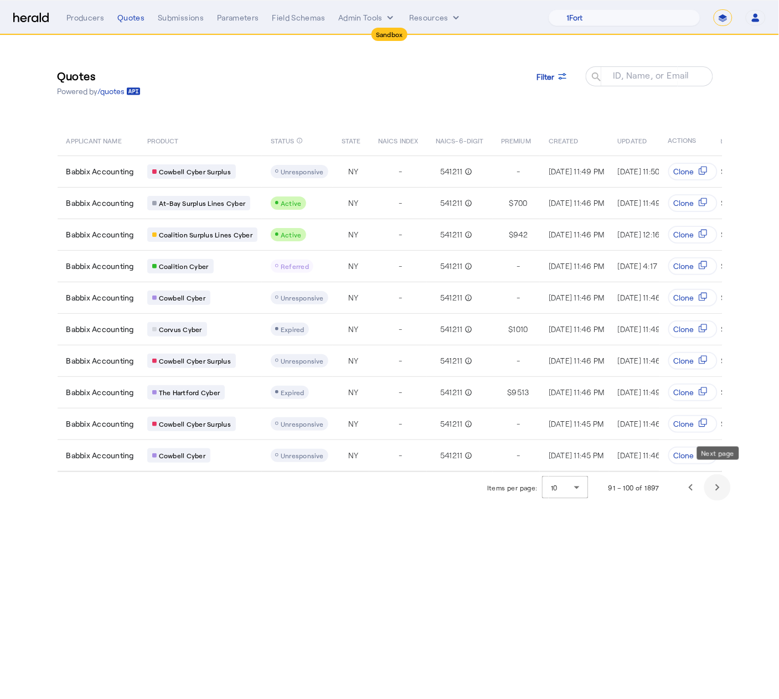
click at [720, 476] on span "Next page" at bounding box center [717, 487] width 27 height 27
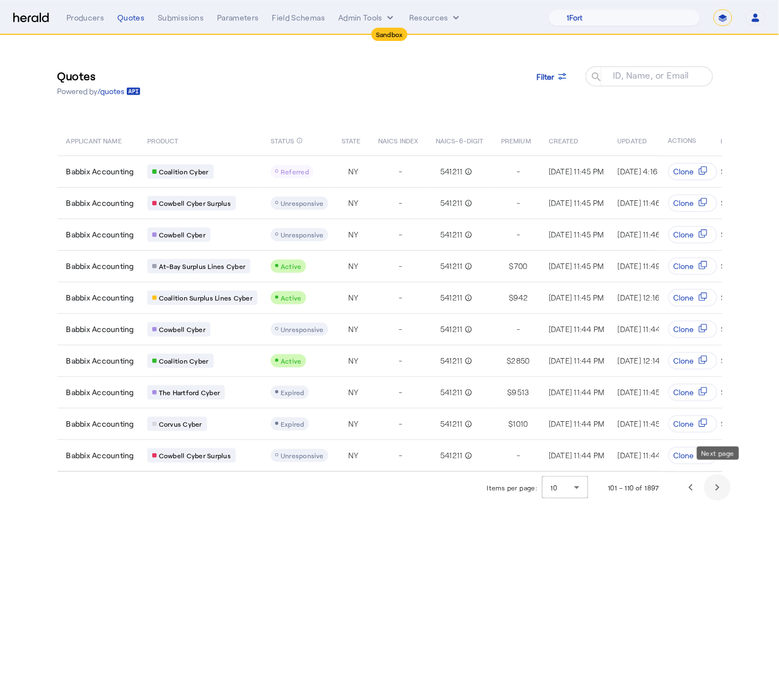
click at [720, 476] on span "Next page" at bounding box center [717, 487] width 27 height 27
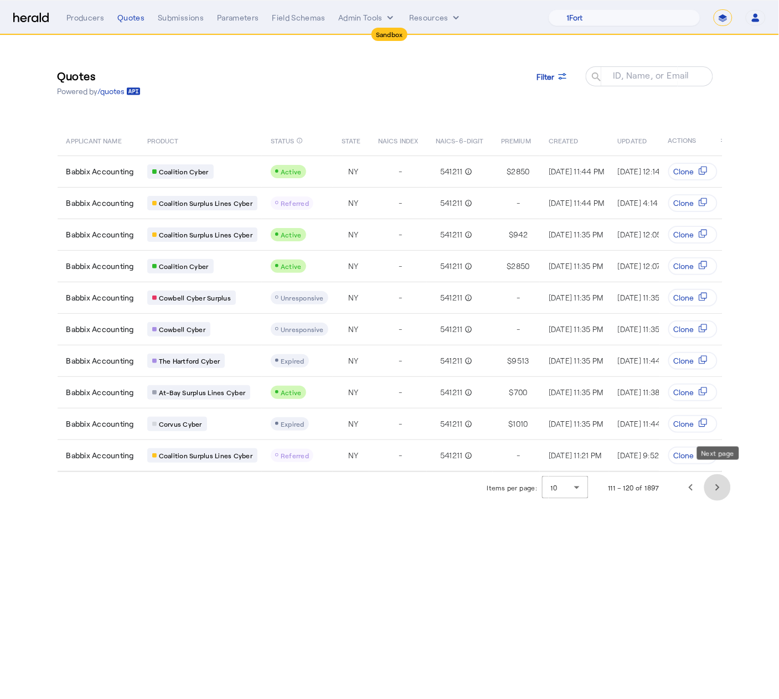
click at [720, 476] on span "Next page" at bounding box center [717, 487] width 27 height 27
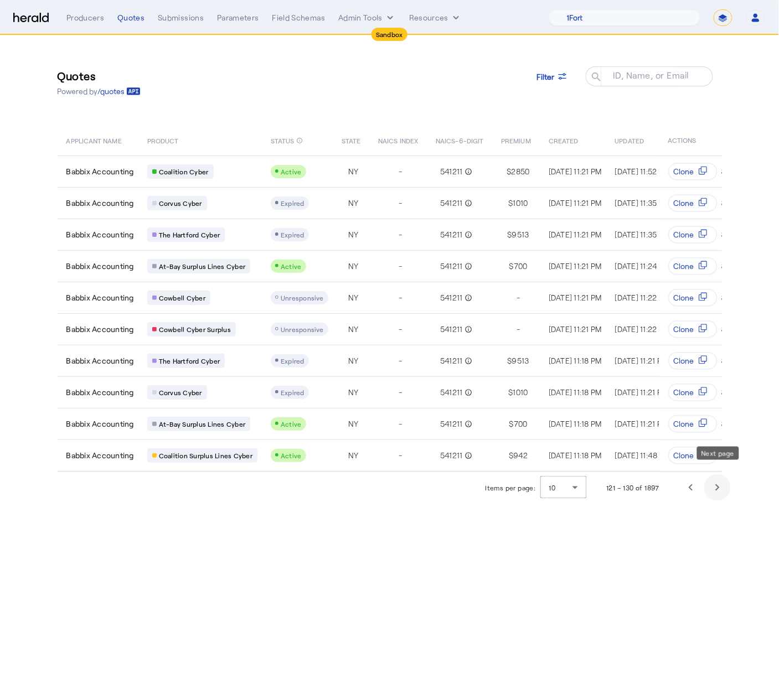
click at [720, 476] on span "Next page" at bounding box center [717, 487] width 27 height 27
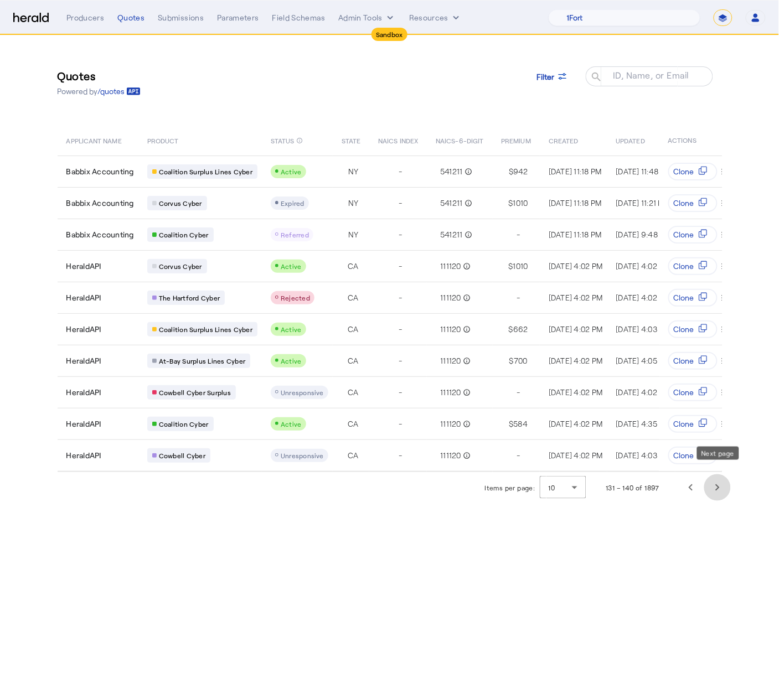
click at [720, 476] on span "Next page" at bounding box center [717, 487] width 27 height 27
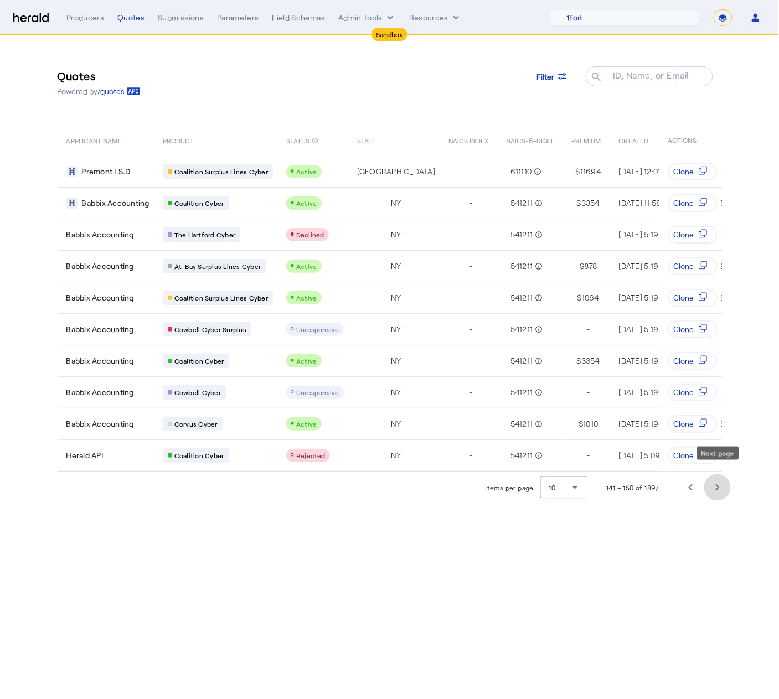
click at [710, 477] on span "Next page" at bounding box center [717, 487] width 27 height 27
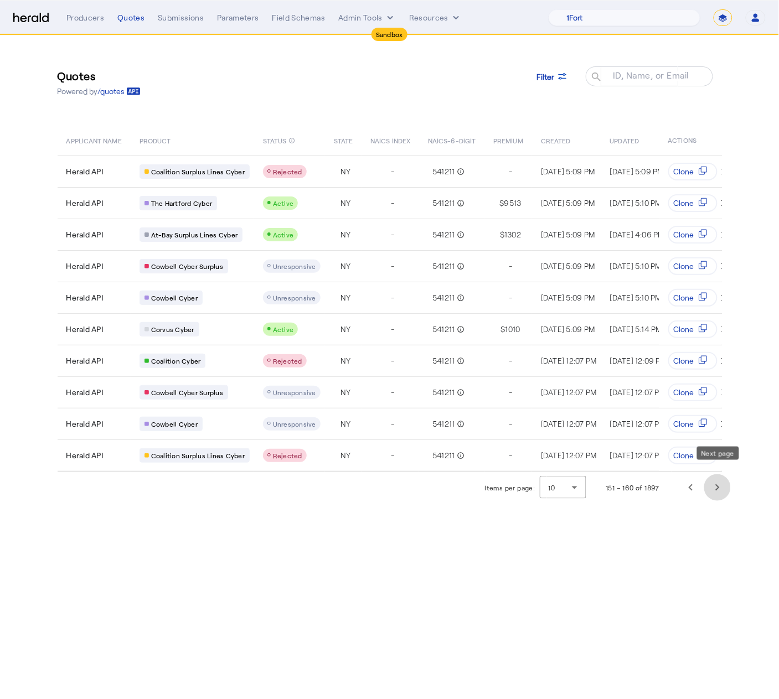
click at [710, 477] on span "Next page" at bounding box center [717, 487] width 27 height 27
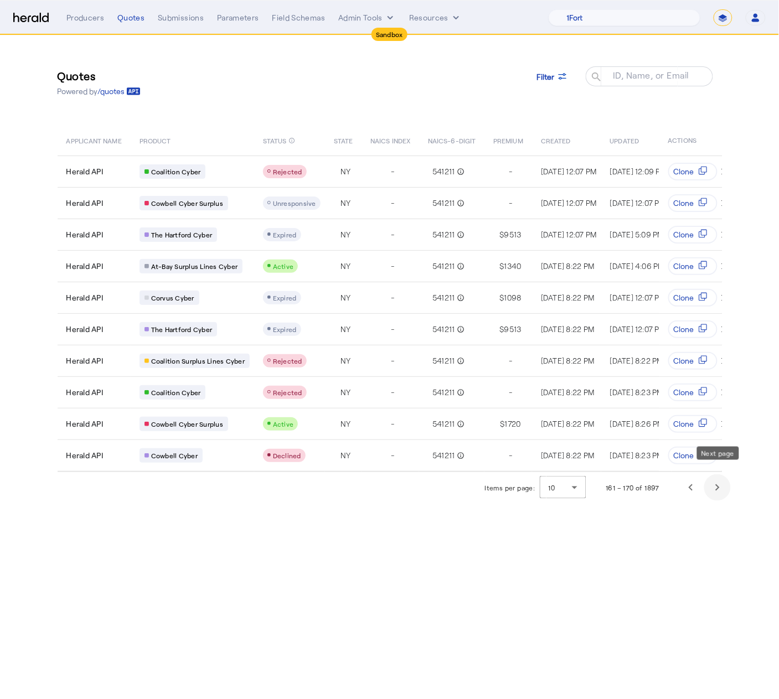
click at [713, 476] on span "Next page" at bounding box center [717, 487] width 27 height 27
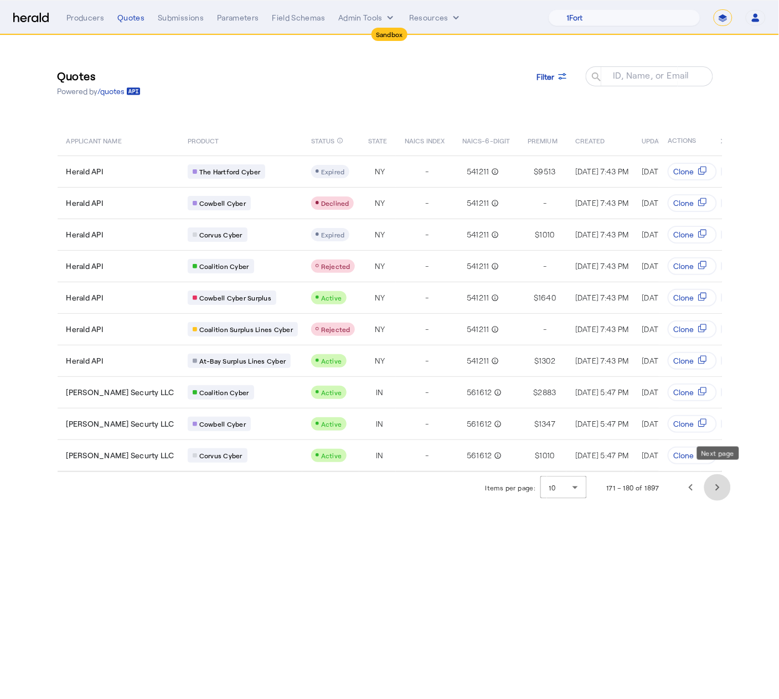
click at [717, 474] on span "Next page" at bounding box center [717, 487] width 27 height 27
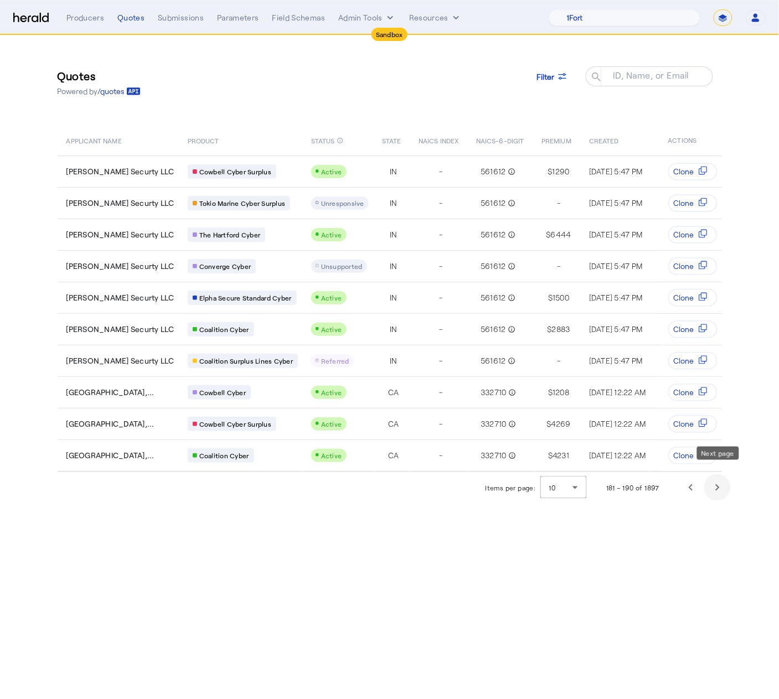
click at [717, 474] on span "Next page" at bounding box center [717, 487] width 27 height 27
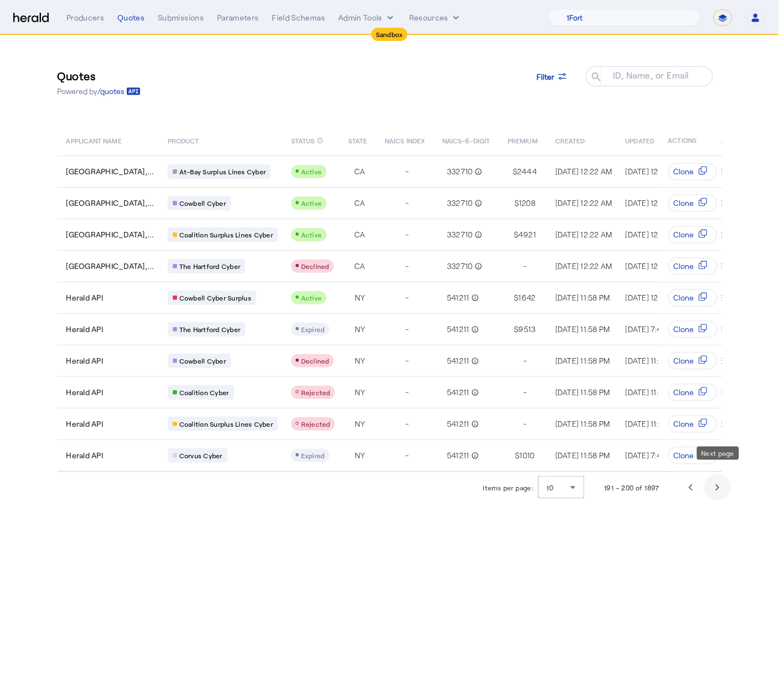
click at [717, 474] on span "Next page" at bounding box center [717, 487] width 27 height 27
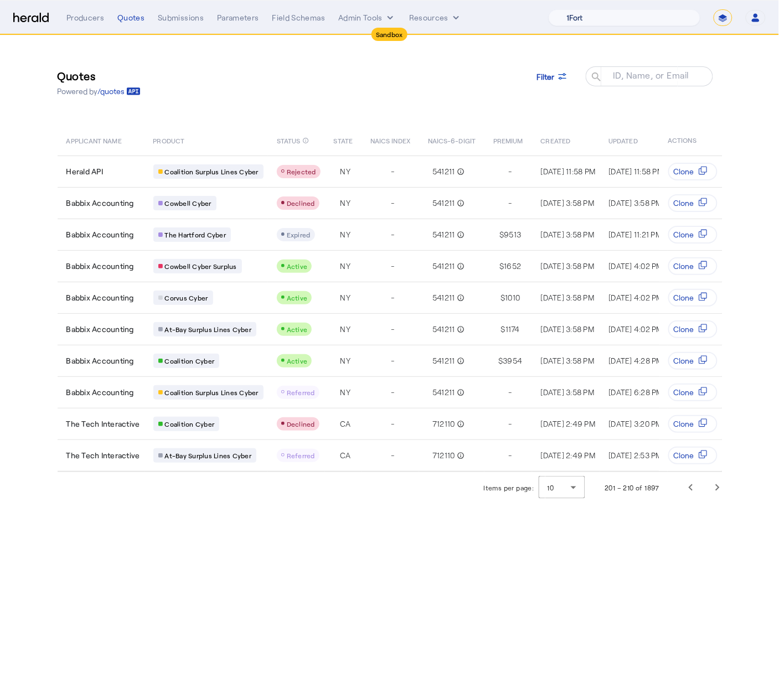
click at [650, 19] on select "1Fort Acrisure Acturis Affinity Advisors Affinity Risk Agentero AmWins Anzen Ao…" at bounding box center [624, 17] width 152 height 17
select select "pfm_z9k1_growthmill"
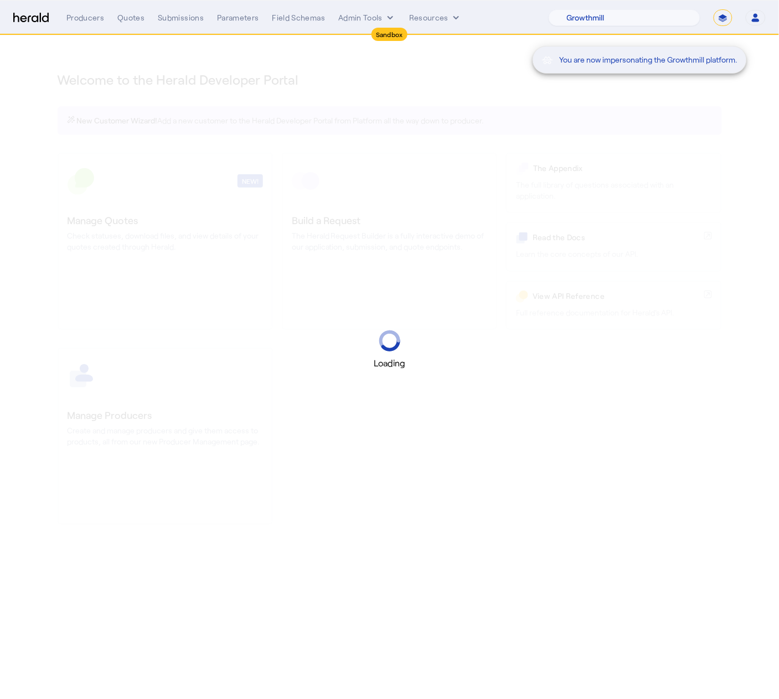
click at [179, 20] on div "You are now impersonating the Growthmill platform." at bounding box center [389, 349] width 779 height 699
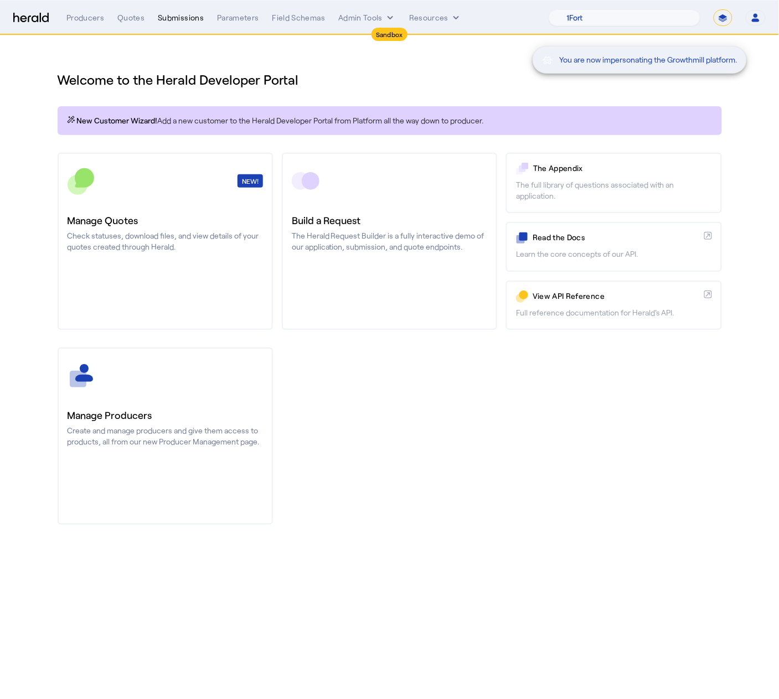
click at [179, 18] on div "You are now impersonating the Growthmill platform." at bounding box center [389, 349] width 779 height 699
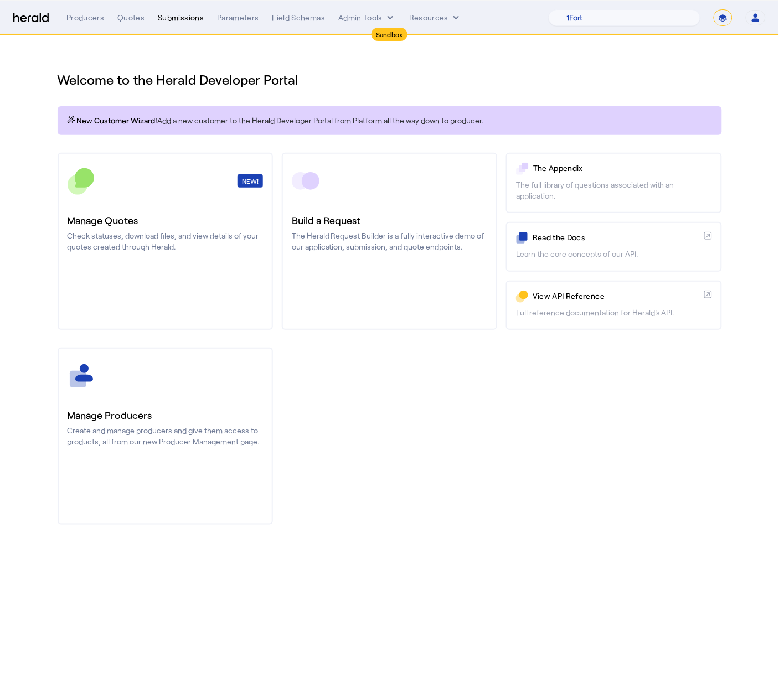
click at [176, 16] on div "Submissions" at bounding box center [181, 17] width 46 height 11
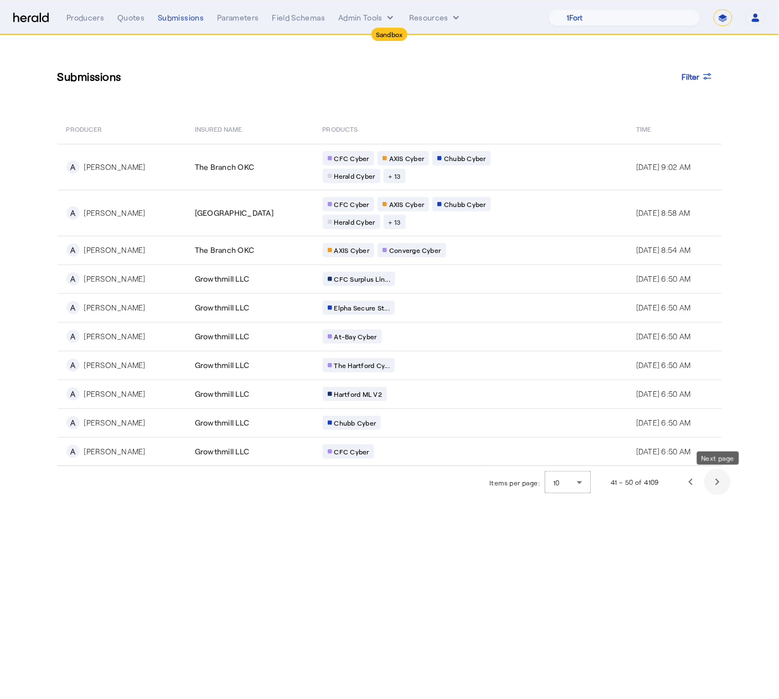
click at [724, 487] on span "Next page" at bounding box center [717, 482] width 27 height 27
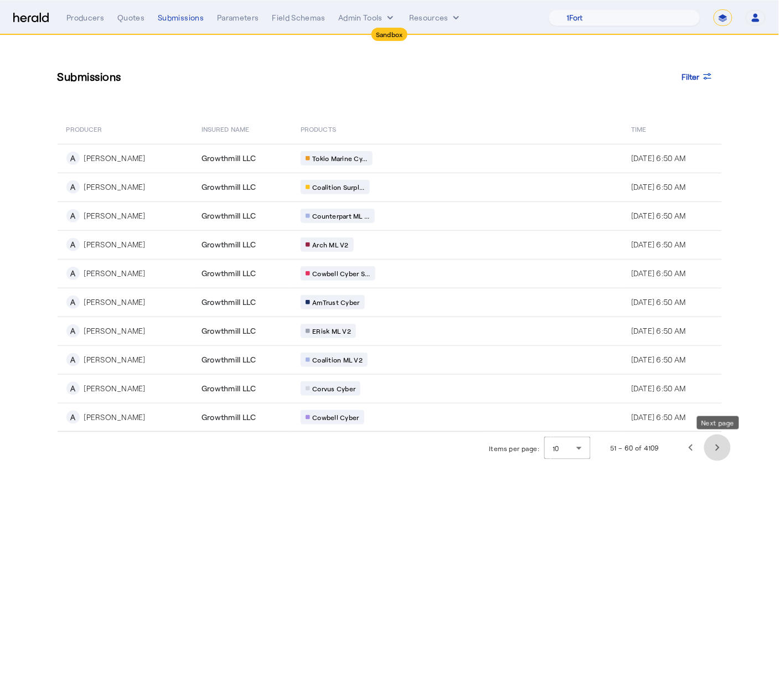
click at [719, 455] on span "Next page" at bounding box center [717, 447] width 27 height 27
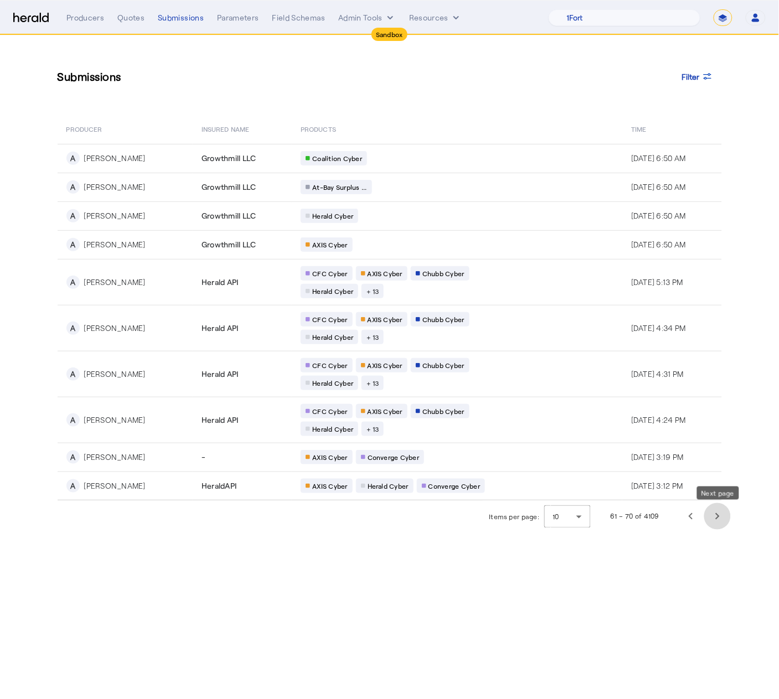
click at [722, 520] on span "Next page" at bounding box center [717, 516] width 27 height 27
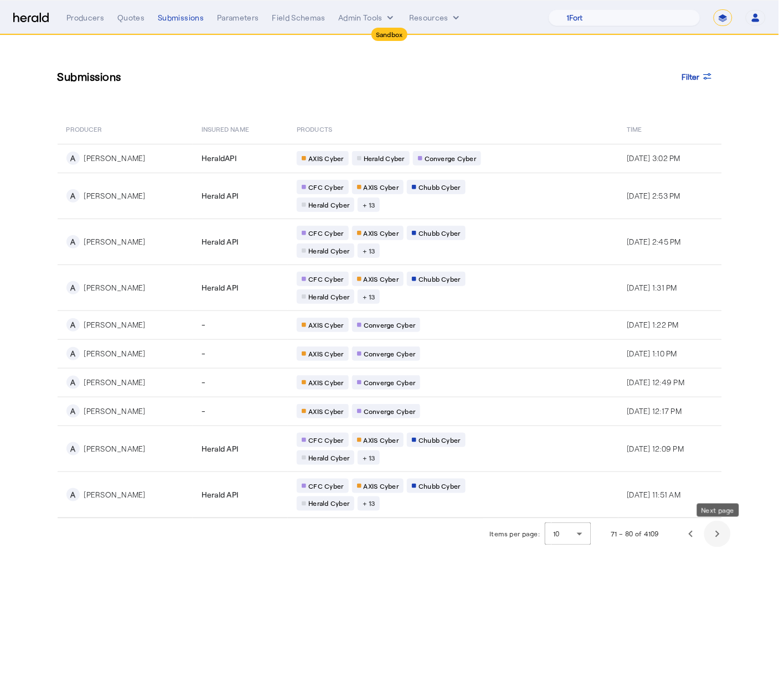
click at [717, 529] on span "Next page" at bounding box center [717, 534] width 27 height 27
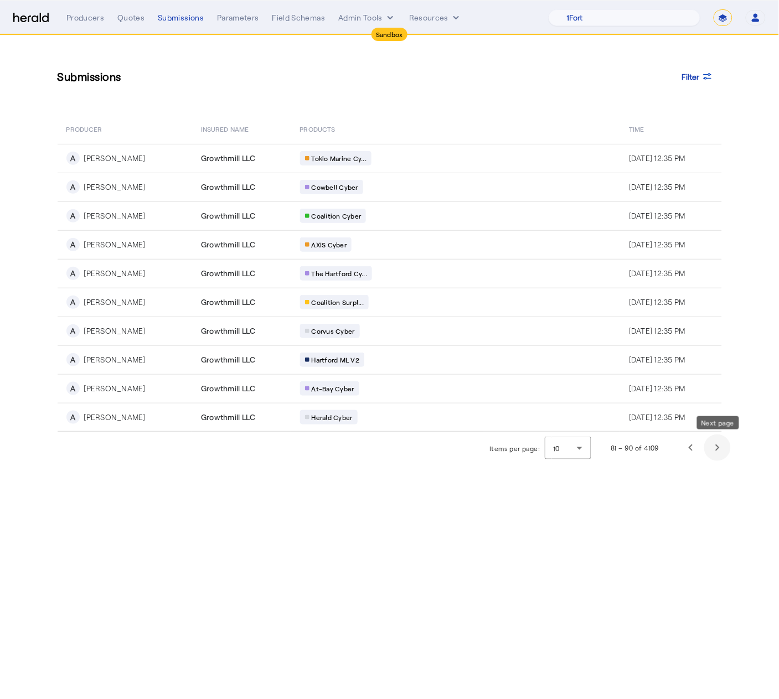
click at [721, 447] on span "Next page" at bounding box center [717, 447] width 27 height 27
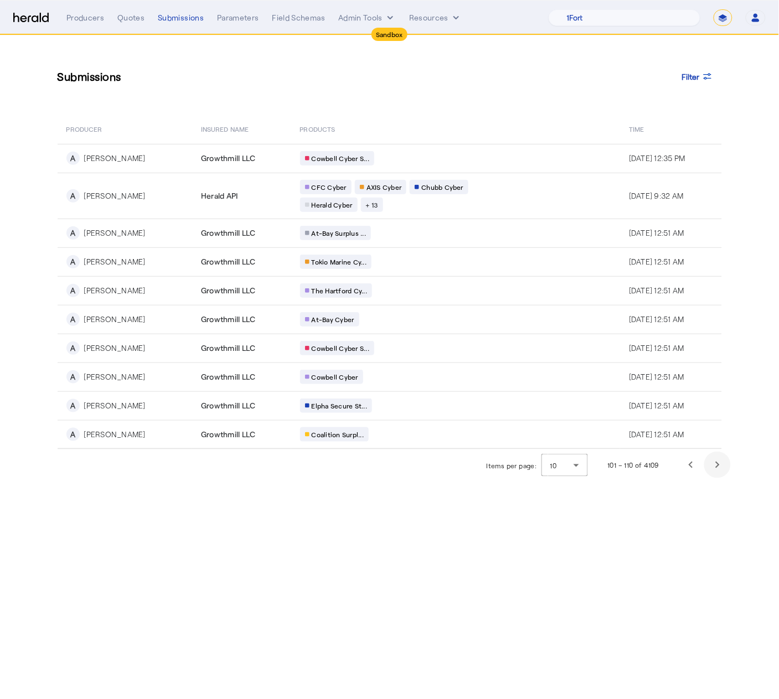
click at [721, 447] on td "Aug 09, 2025, 12:51 AM" at bounding box center [670, 434] width 101 height 29
click at [718, 467] on span "Next page" at bounding box center [717, 465] width 27 height 27
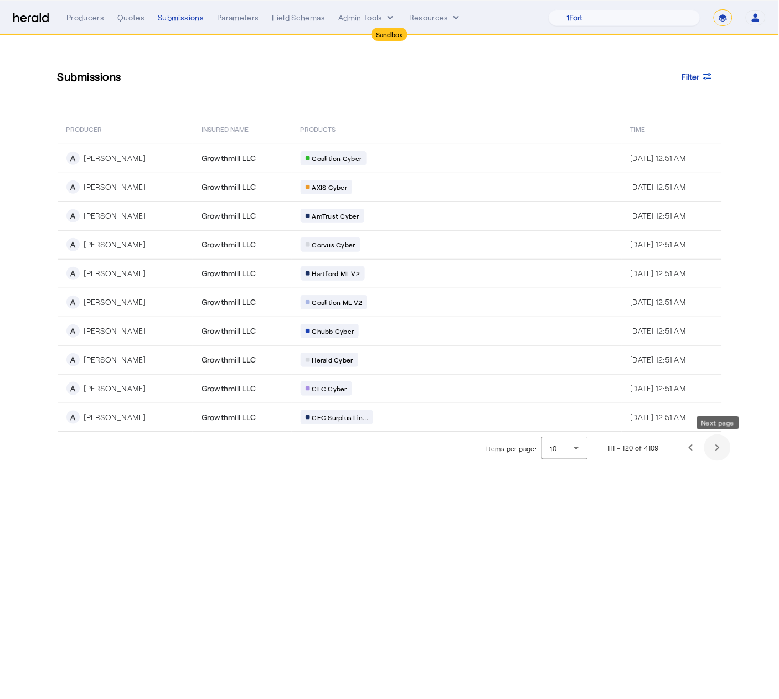
click at [718, 448] on span "Next page" at bounding box center [717, 447] width 27 height 27
click at [716, 447] on span "Next page" at bounding box center [717, 447] width 27 height 27
click at [718, 451] on span "Next page" at bounding box center [717, 447] width 27 height 27
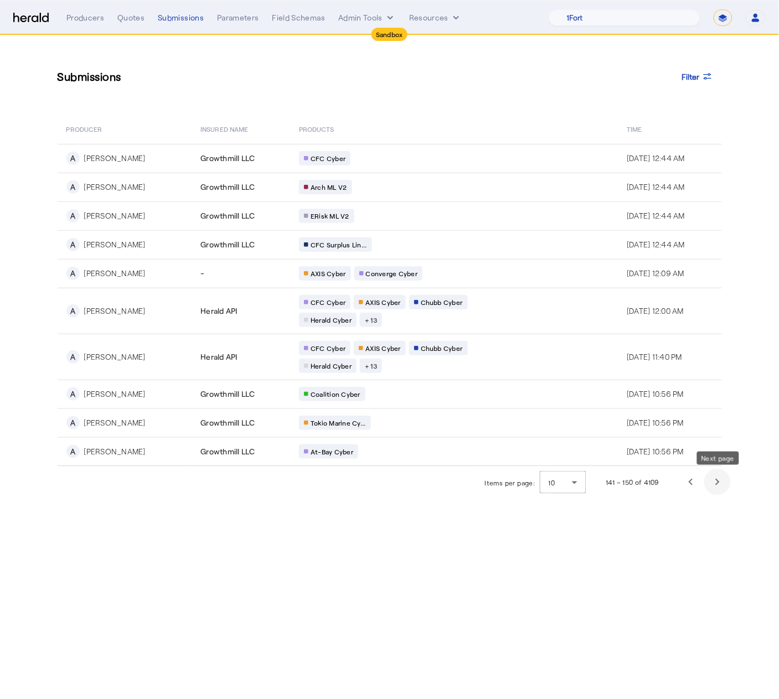
click at [717, 482] on span "Next page" at bounding box center [717, 482] width 27 height 27
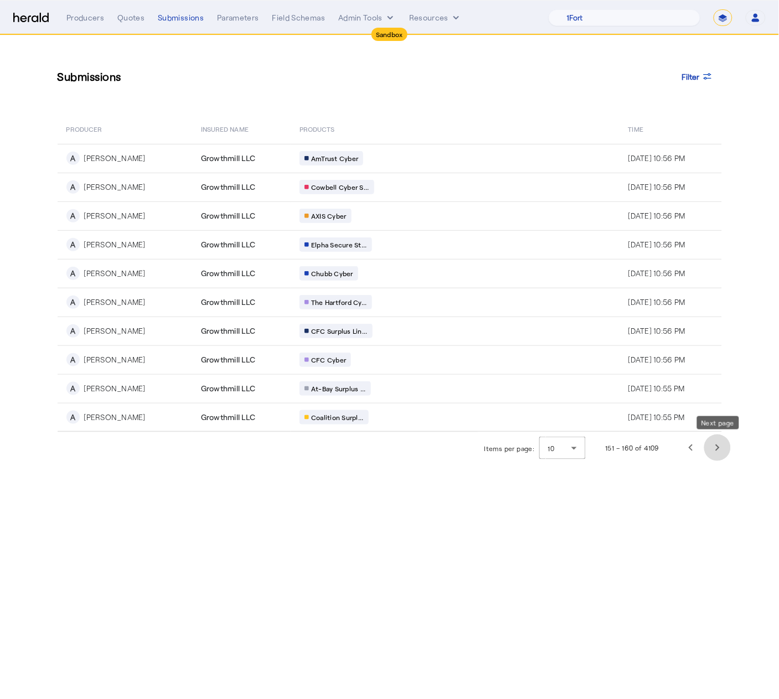
click at [715, 448] on span "Next page" at bounding box center [717, 447] width 27 height 27
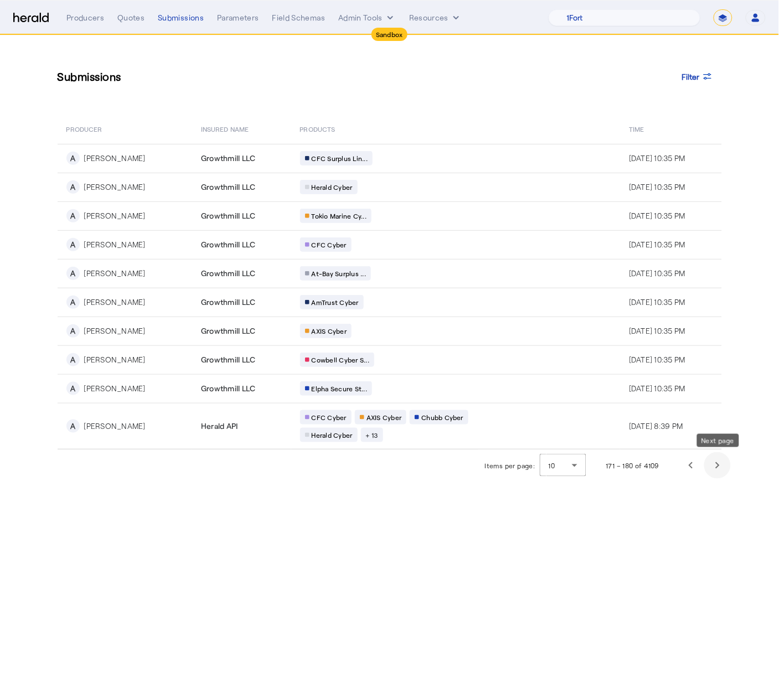
click at [718, 457] on span "Next page" at bounding box center [717, 465] width 27 height 27
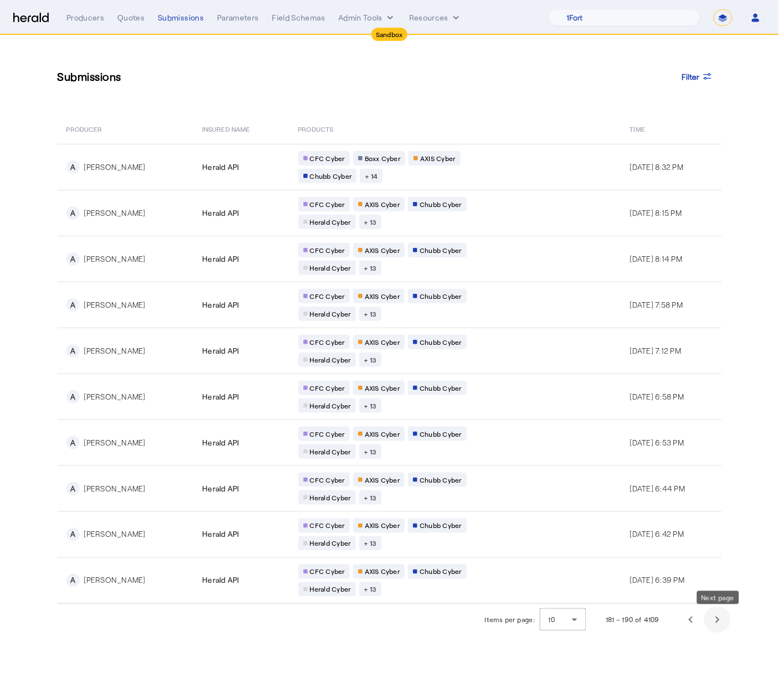
click at [722, 622] on span "Next page" at bounding box center [717, 620] width 27 height 27
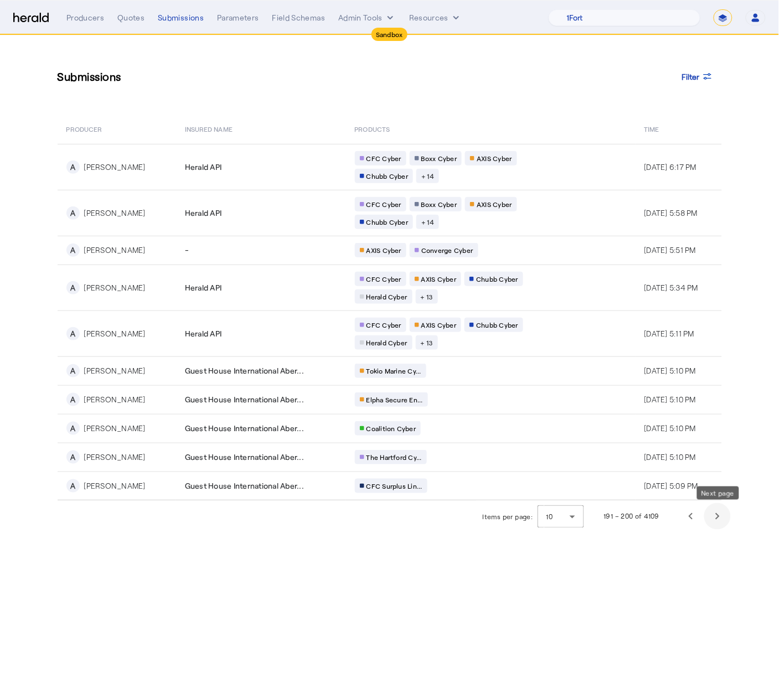
click at [713, 512] on span "Next page" at bounding box center [717, 516] width 27 height 27
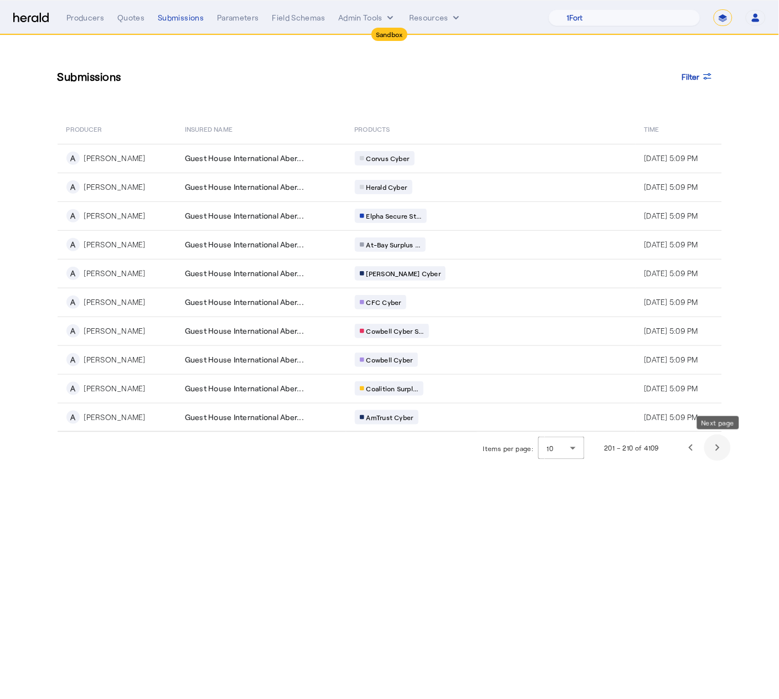
click at [717, 451] on span "Next page" at bounding box center [717, 447] width 27 height 27
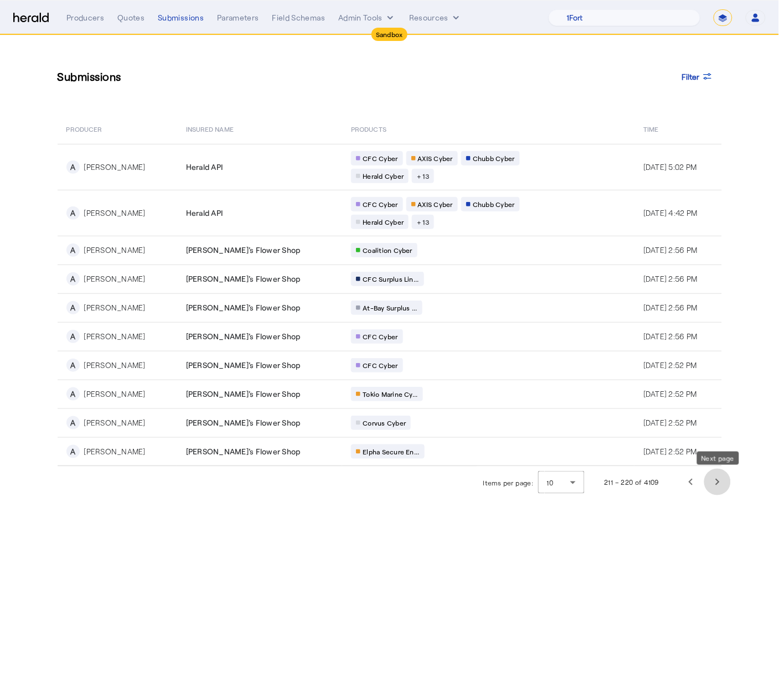
click at [715, 480] on span "Next page" at bounding box center [717, 482] width 27 height 27
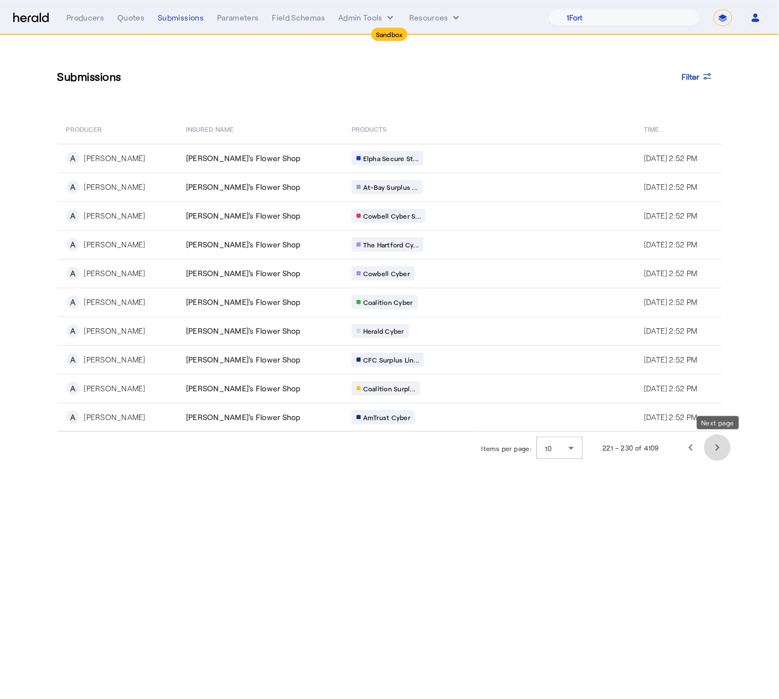
click at [713, 447] on span "Next page" at bounding box center [717, 447] width 27 height 27
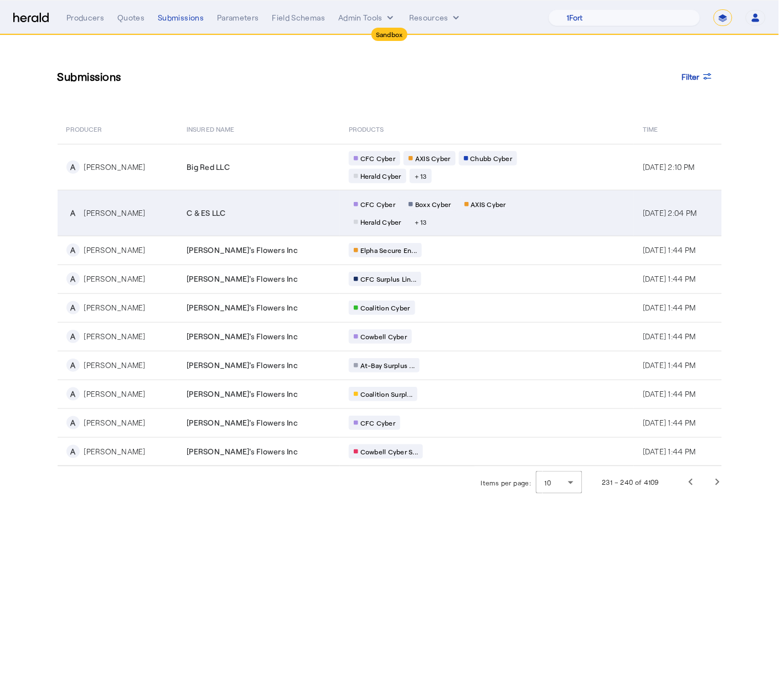
click at [212, 214] on div "C & ES LLC" at bounding box center [261, 213] width 149 height 11
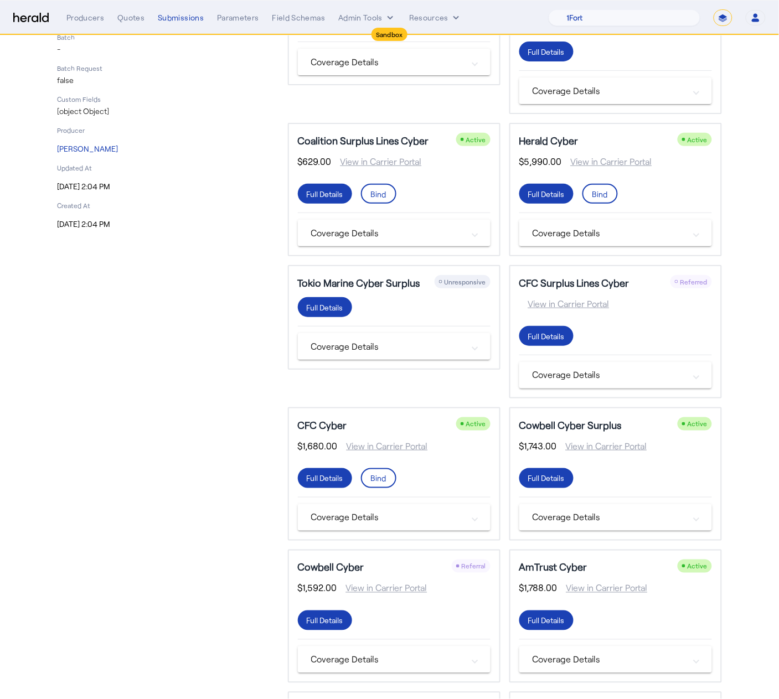
scroll to position [131, 0]
click at [582, 301] on span "View in Carrier Portal" at bounding box center [564, 303] width 90 height 13
click at [343, 28] on div "Full Details" at bounding box center [325, 23] width 37 height 12
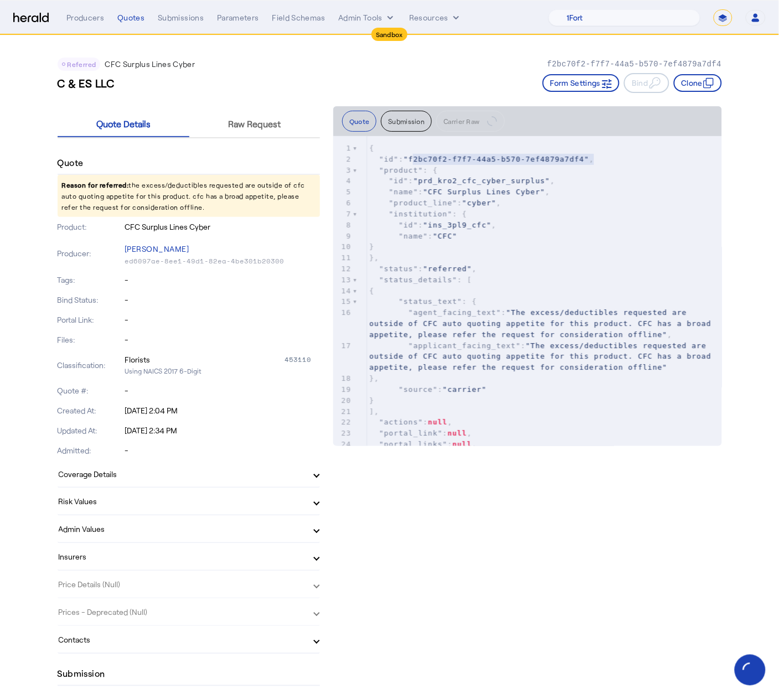
type textarea "**********"
drag, startPoint x: 412, startPoint y: 159, endPoint x: 588, endPoint y: 162, distance: 176.0
click at [588, 162] on span ""f2bc70f2-f7f7-44a5-b570-7ef4879a7df4"" at bounding box center [495, 159] width 185 height 8
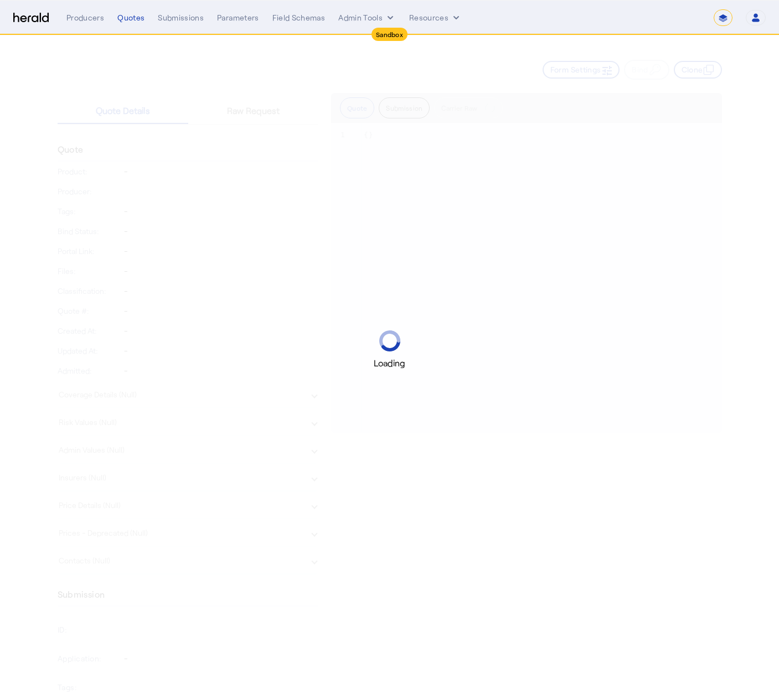
select select "*******"
select select "pfm_2v8p_herald_api"
select select "*******"
select select "pfm_2v8p_herald_api"
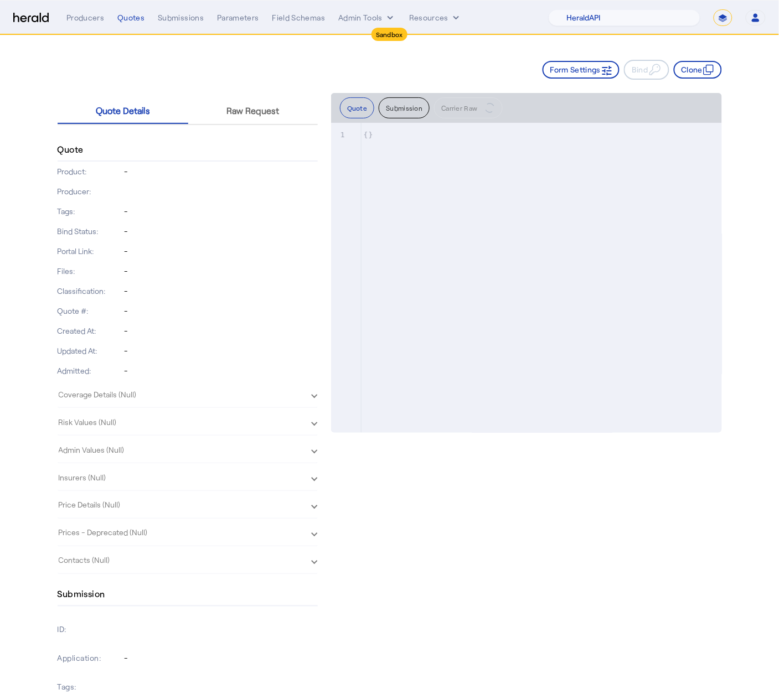
click at [132, 402] on herald-expansion-panel "Coverage Details (Null)" at bounding box center [188, 395] width 260 height 28
